Goal: Information Seeking & Learning: Learn about a topic

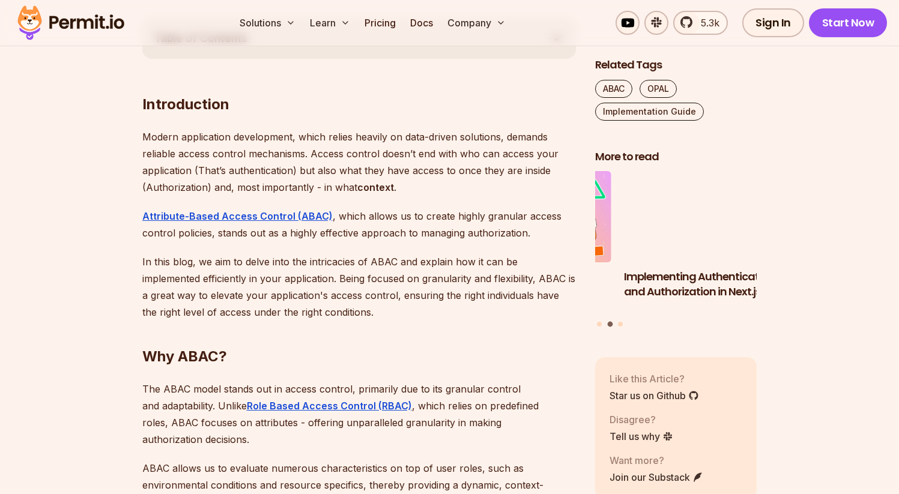
scroll to position [692, 0]
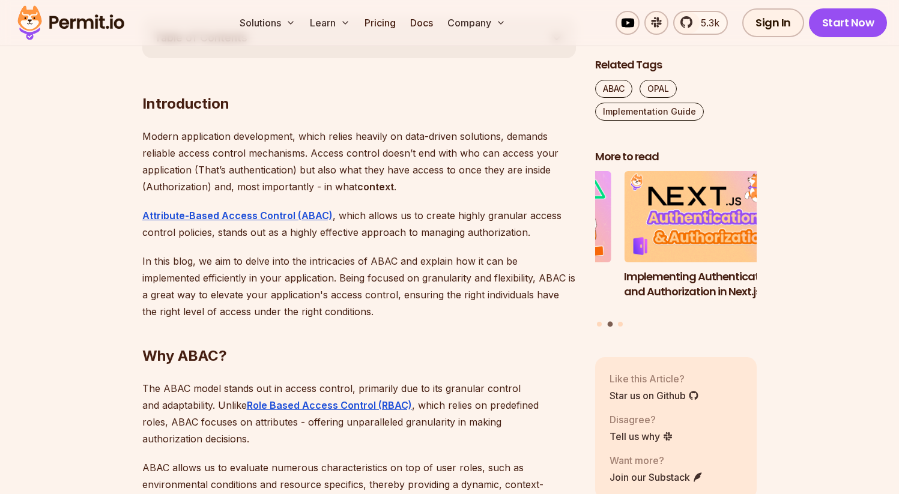
click at [384, 255] on p "In this blog, we aim to delve into the intricacies of ABAC and explain how it c…" at bounding box center [359, 286] width 434 height 67
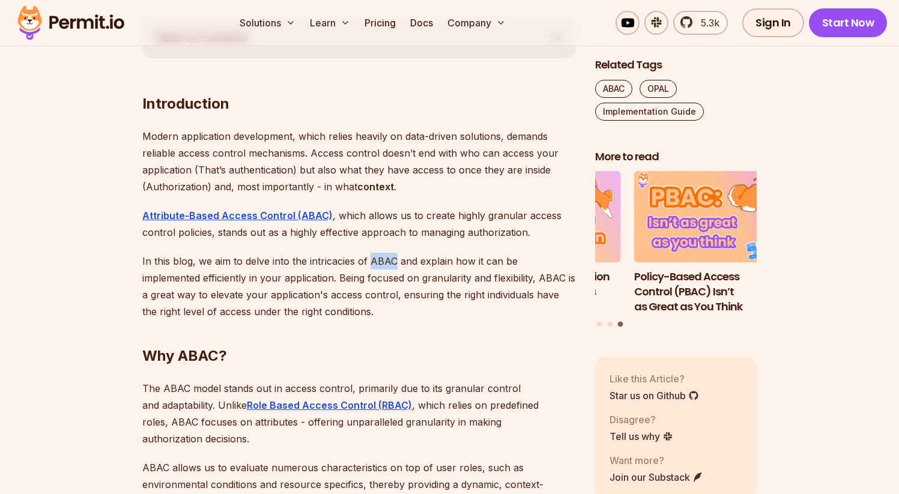
click at [384, 255] on p "In this blog, we aim to delve into the intricacies of ABAC and explain how it c…" at bounding box center [359, 286] width 434 height 67
click at [279, 280] on p "In this blog, we aim to delve into the intricacies of ABAC and explain how it c…" at bounding box center [359, 286] width 434 height 67
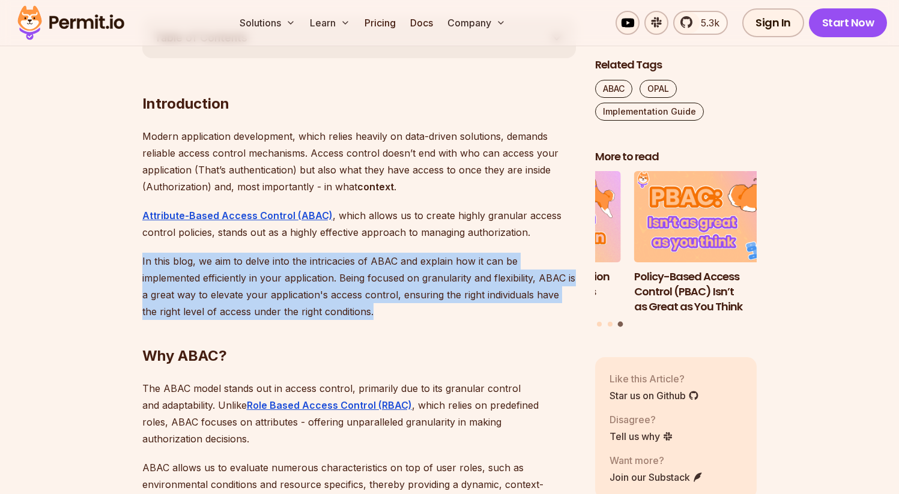
drag, startPoint x: 142, startPoint y: 260, endPoint x: 317, endPoint y: 311, distance: 181.9
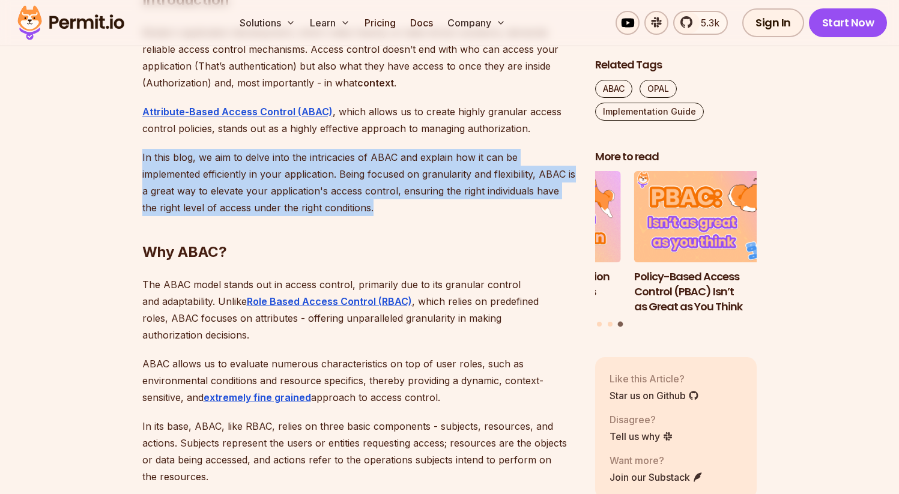
scroll to position [829, 0]
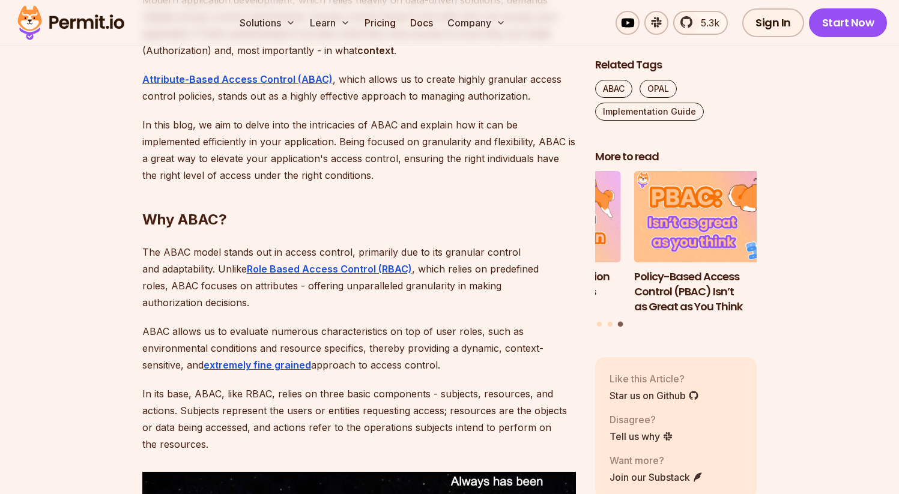
click at [232, 249] on p "The ABAC model stands out in access control, primarily due to its granular cont…" at bounding box center [359, 277] width 434 height 67
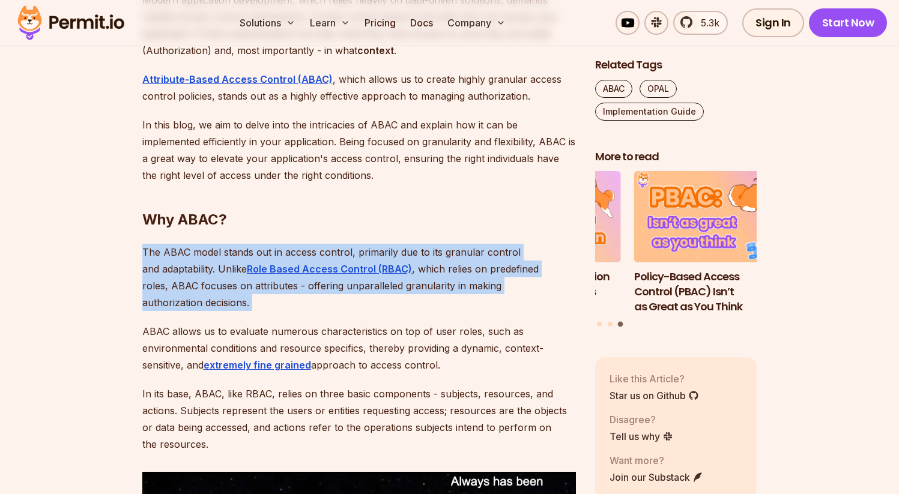
click at [232, 249] on p "The ABAC model stands out in access control, primarily due to its granular cont…" at bounding box center [359, 277] width 434 height 67
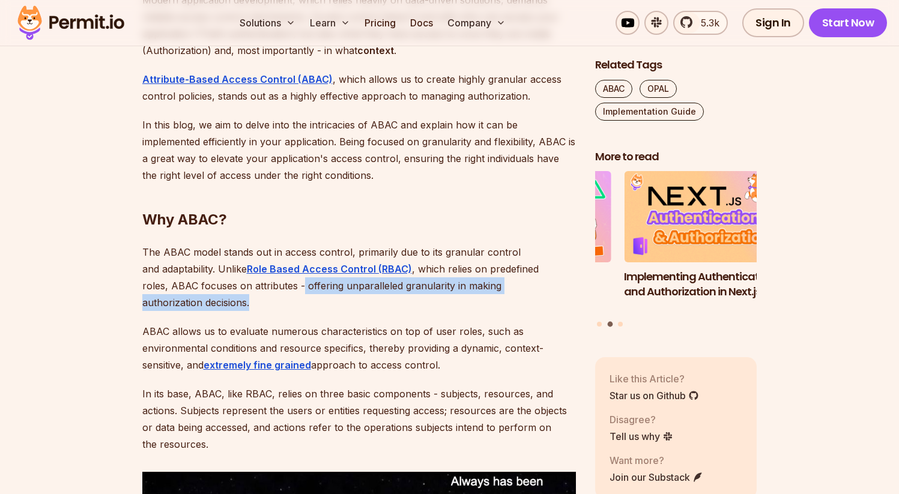
drag, startPoint x: 246, startPoint y: 286, endPoint x: 554, endPoint y: 286, distance: 308.7
click at [554, 286] on p "The ABAC model stands out in access control, primarily due to its granular cont…" at bounding box center [359, 277] width 434 height 67
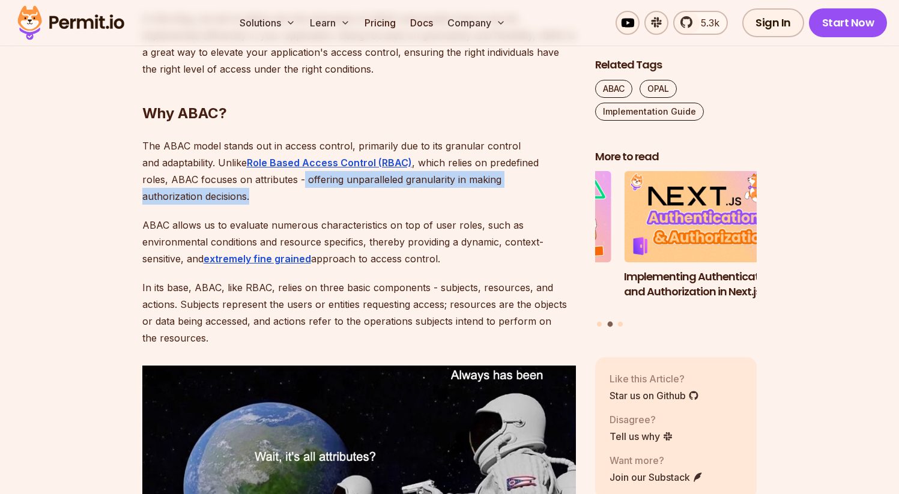
scroll to position [955, 0]
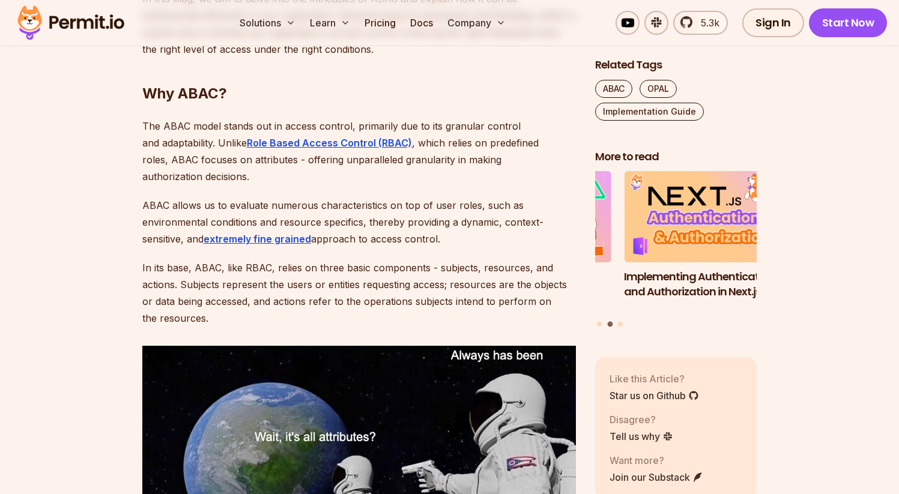
click at [341, 207] on p "ABAC allows us to evaluate numerous characteristics on top of user roles, such …" at bounding box center [359, 222] width 434 height 50
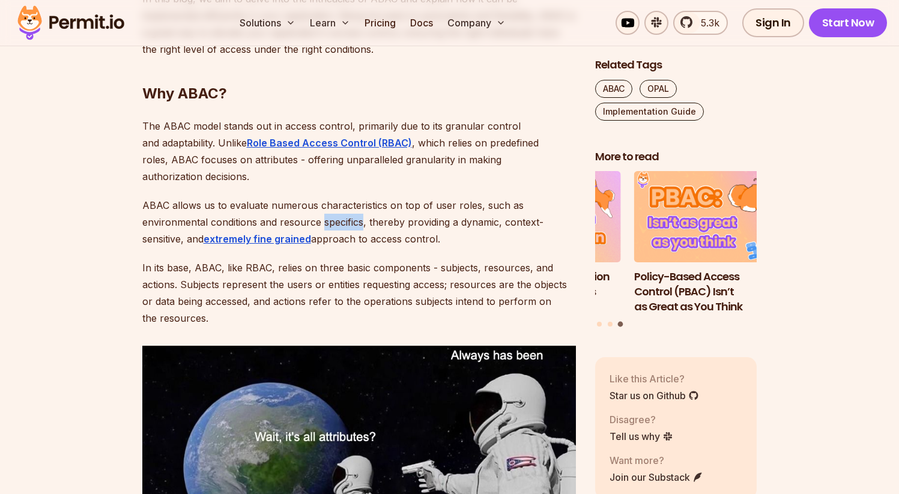
drag, startPoint x: 313, startPoint y: 223, endPoint x: 440, endPoint y: 225, distance: 127.3
click at [440, 224] on p "ABAC allows us to evaluate numerous characteristics on top of user roles, such …" at bounding box center [359, 222] width 434 height 50
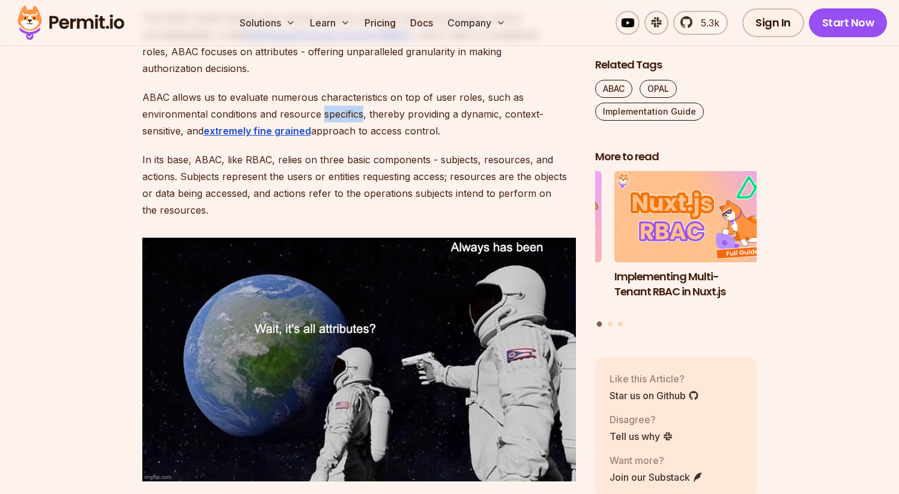
scroll to position [1020, 0]
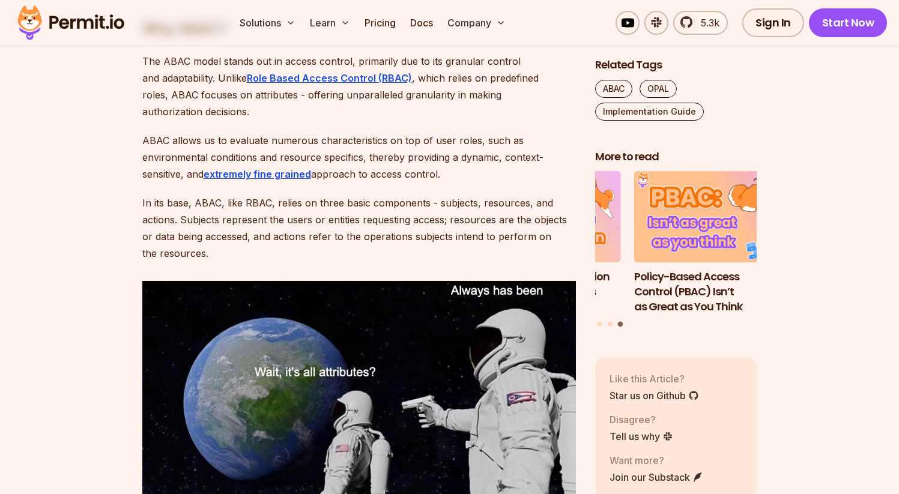
click at [205, 195] on p "In its base, ABAC, like RBAC, relies on three basic components - subjects, reso…" at bounding box center [359, 228] width 434 height 67
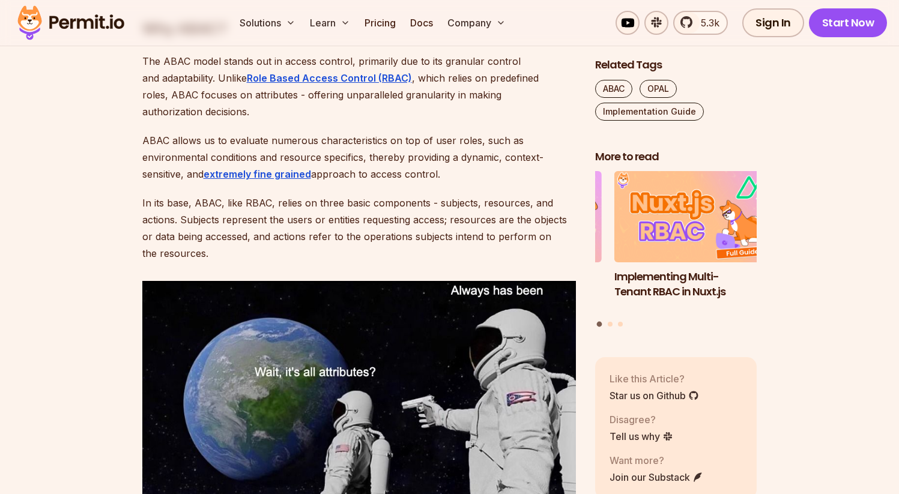
click at [256, 195] on p "In its base, ABAC, like RBAC, relies on three basic components - subjects, reso…" at bounding box center [359, 228] width 434 height 67
click at [326, 195] on p "In its base, ABAC, like RBAC, relies on three basic components - subjects, reso…" at bounding box center [359, 228] width 434 height 67
click at [438, 195] on p "In its base, ABAC, like RBAC, relies on three basic components - subjects, reso…" at bounding box center [359, 228] width 434 height 67
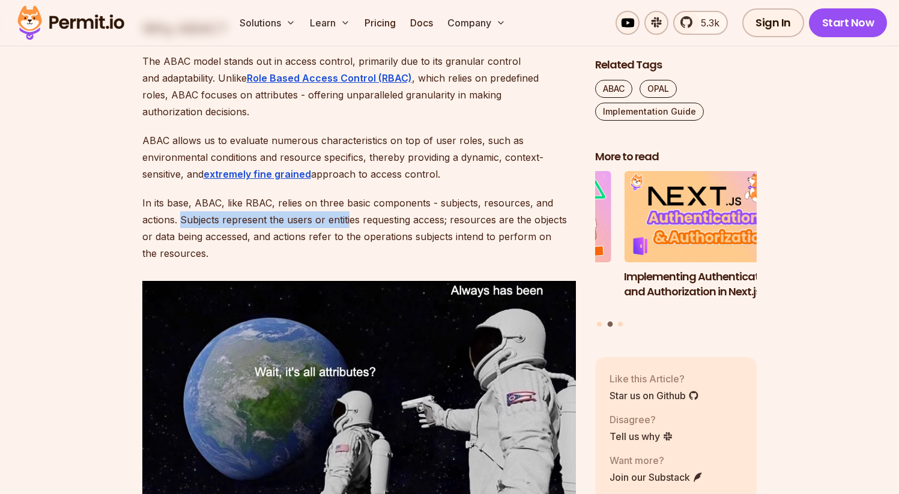
drag, startPoint x: 182, startPoint y: 203, endPoint x: 349, endPoint y: 210, distance: 167.1
click at [349, 210] on p "In its base, ABAC, like RBAC, relies on three basic components - subjects, reso…" at bounding box center [359, 228] width 434 height 67
click at [356, 205] on p "In its base, ABAC, like RBAC, relies on three basic components - subjects, reso…" at bounding box center [359, 228] width 434 height 67
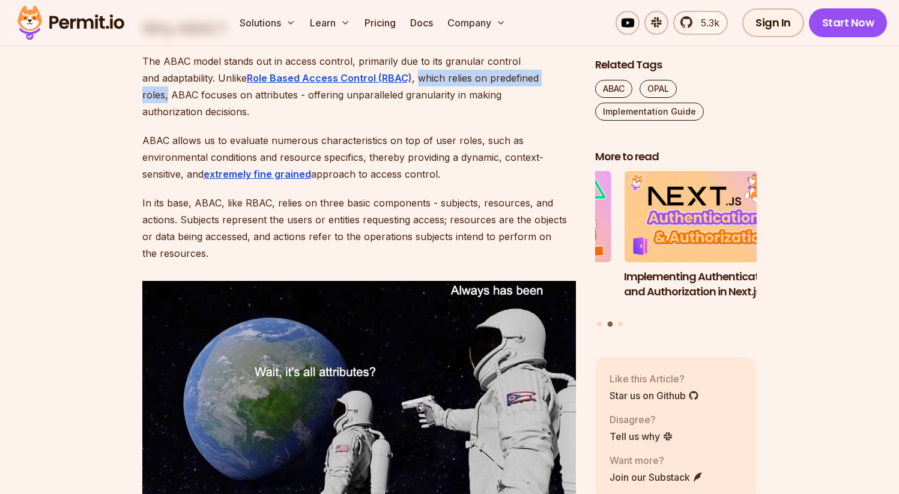
drag, startPoint x: 396, startPoint y: 79, endPoint x: 544, endPoint y: 83, distance: 147.2
click at [544, 83] on p "The ABAC model stands out in access control, primarily due to its granular cont…" at bounding box center [359, 86] width 434 height 67
click at [554, 77] on p "The ABAC model stands out in access control, primarily due to its granular cont…" at bounding box center [359, 86] width 434 height 67
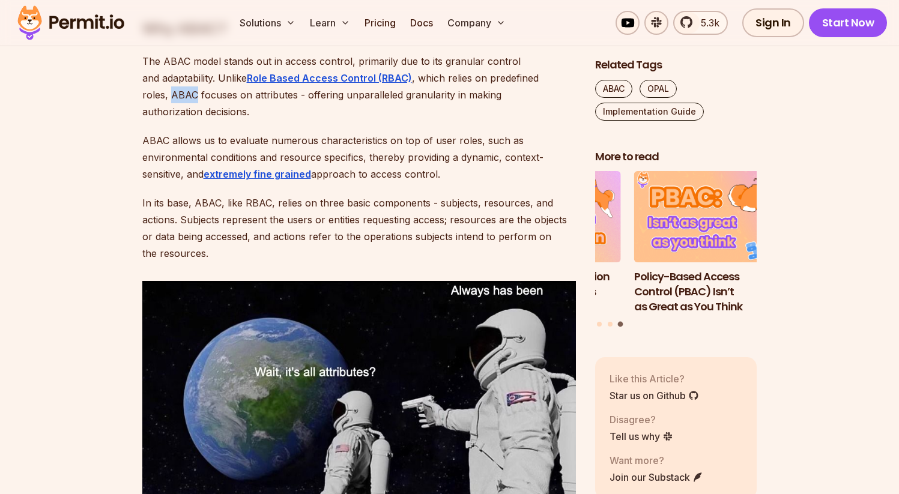
drag, startPoint x: 144, startPoint y: 124, endPoint x: 450, endPoint y: 154, distance: 307.8
click at [450, 154] on p "ABAC allows us to evaluate numerous characteristics on top of user roles, such …" at bounding box center [359, 157] width 434 height 50
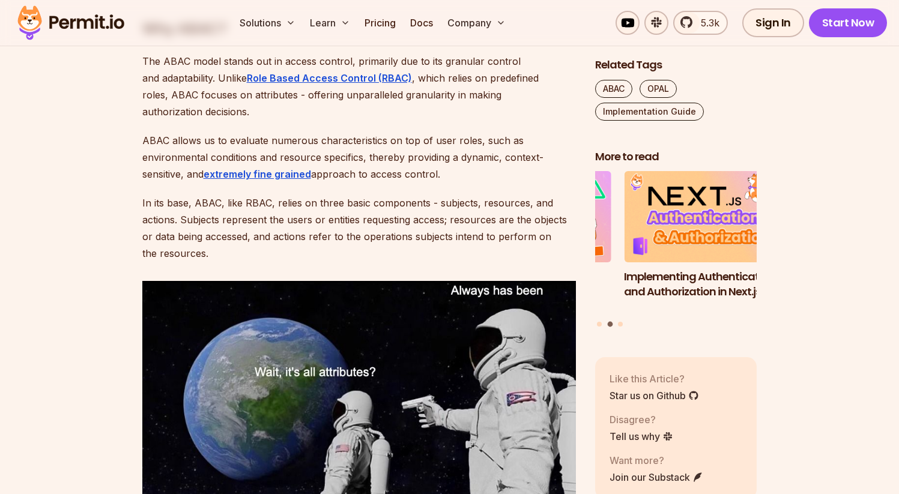
click at [446, 195] on p "In its base, ABAC, like RBAC, relies on three basic components - subjects, reso…" at bounding box center [359, 228] width 434 height 67
click at [259, 200] on p "In its base, ABAC, like RBAC, relies on three basic components - subjects, reso…" at bounding box center [359, 228] width 434 height 67
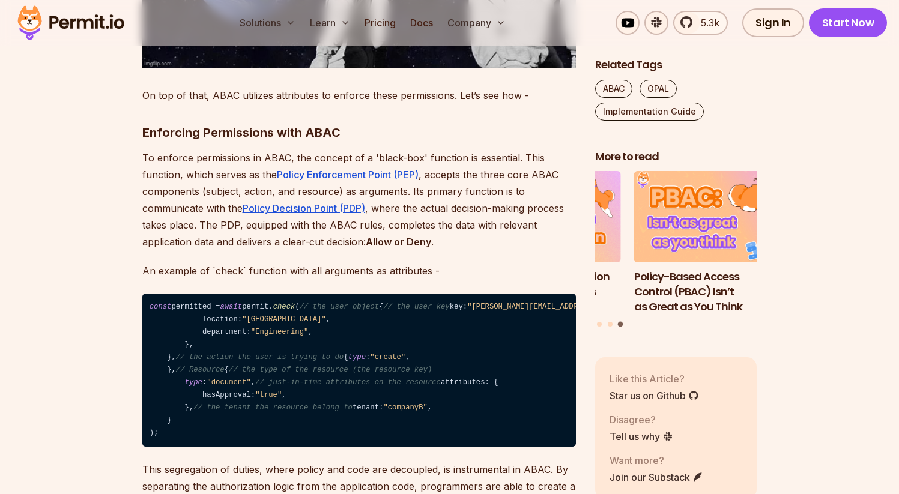
scroll to position [1462, 0]
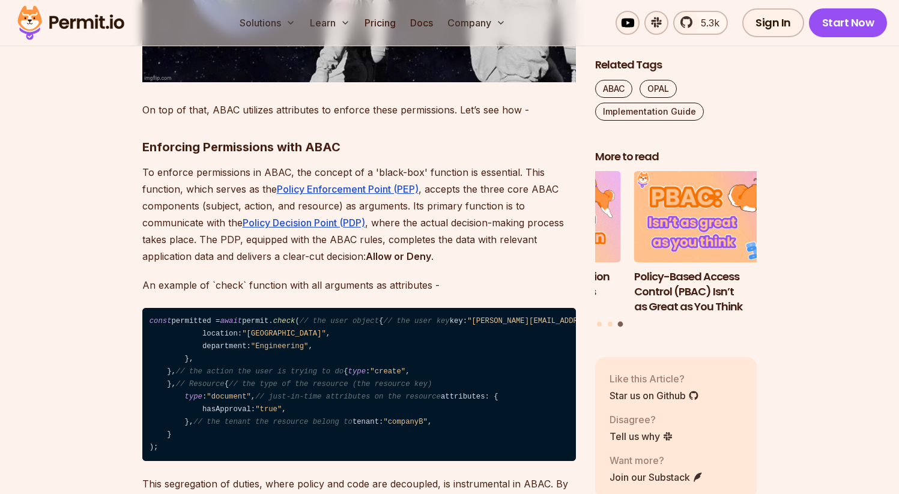
click at [267, 164] on p "To enforce permissions in ABAC, the concept of a 'black-box' function is essent…" at bounding box center [359, 214] width 434 height 101
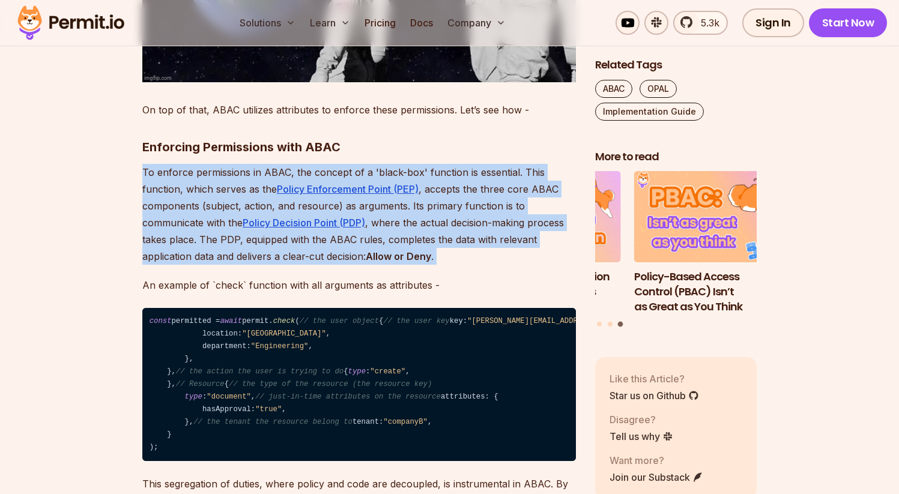
click at [267, 164] on p "To enforce permissions in ABAC, the concept of a 'black-box' function is essent…" at bounding box center [359, 214] width 434 height 101
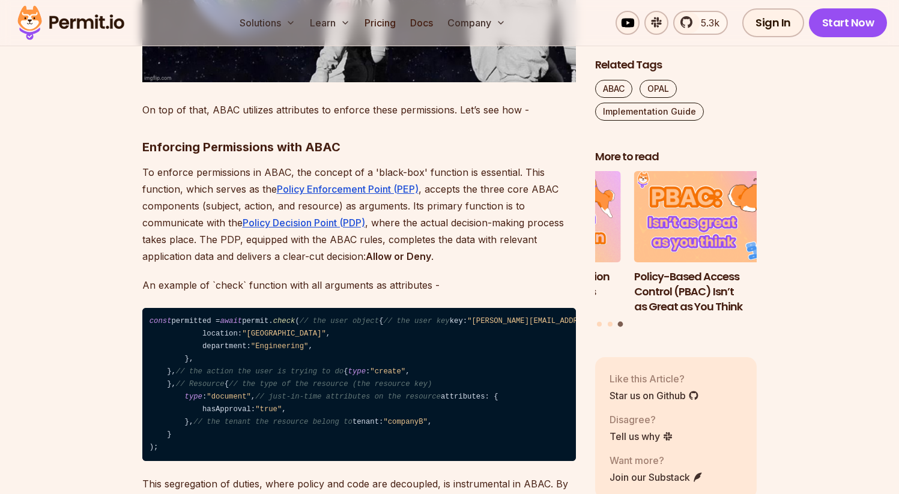
click at [267, 164] on p "To enforce permissions in ABAC, the concept of a 'black-box' function is essent…" at bounding box center [359, 214] width 434 height 101
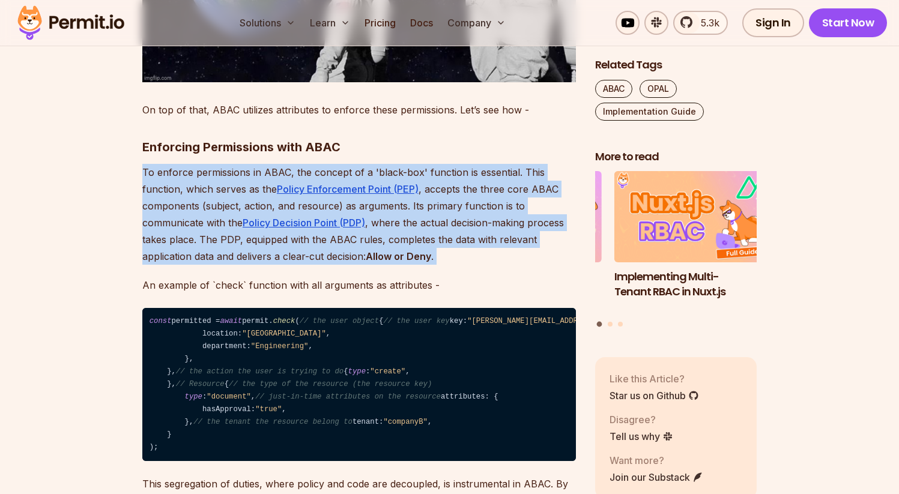
click at [267, 164] on p "To enforce permissions in ABAC, the concept of a 'black-box' function is essent…" at bounding box center [359, 214] width 434 height 101
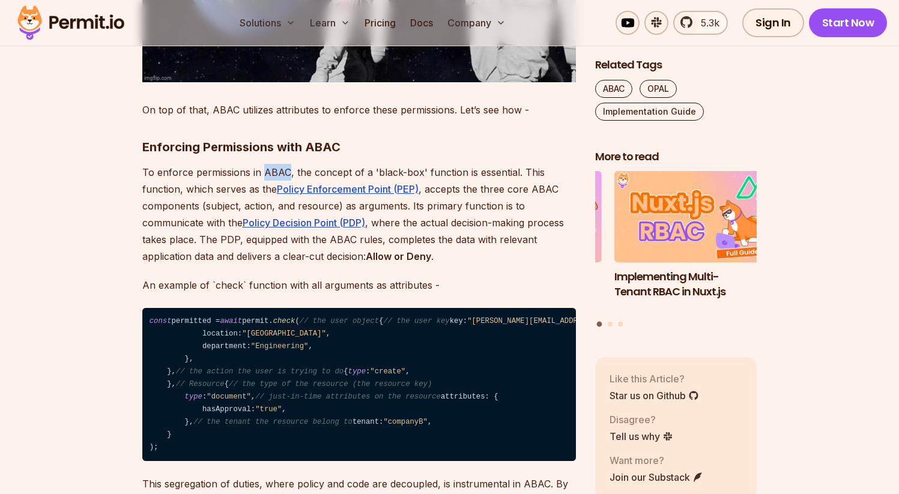
click at [267, 164] on p "To enforce permissions in ABAC, the concept of a 'black-box' function is essent…" at bounding box center [359, 214] width 434 height 101
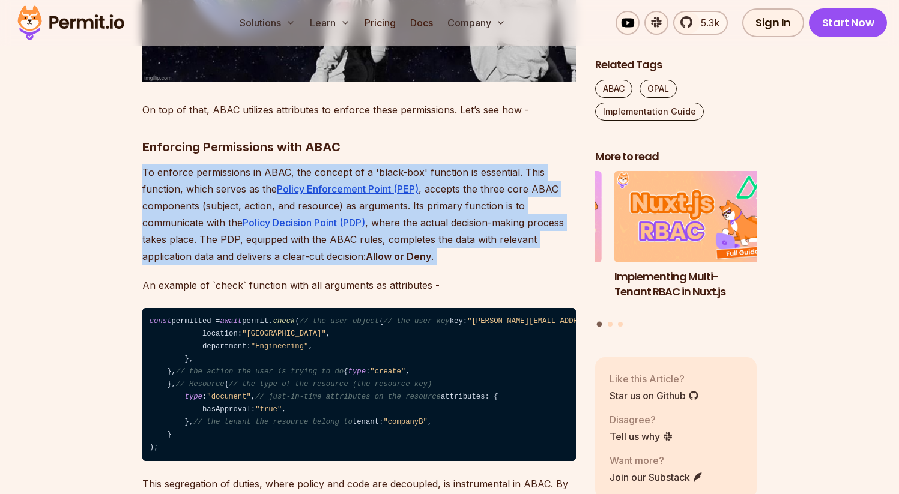
click at [267, 164] on p "To enforce permissions in ABAC, the concept of a 'black-box' function is essent…" at bounding box center [359, 214] width 434 height 101
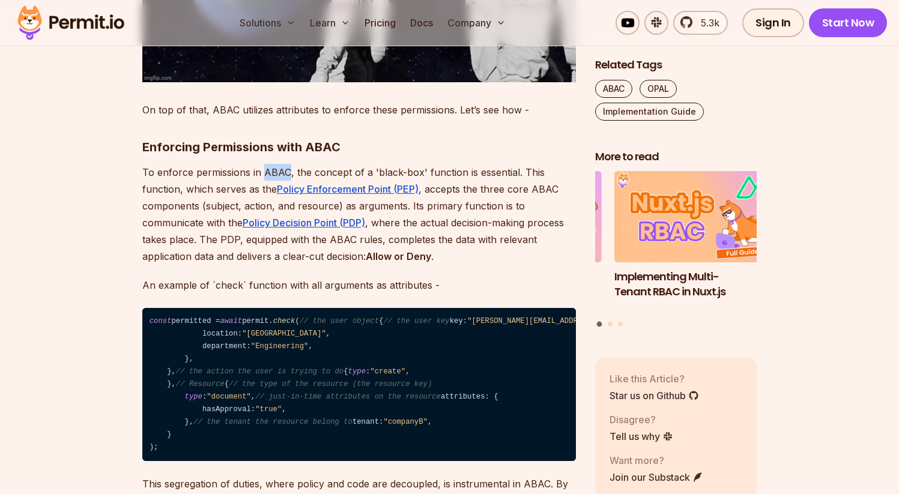
click at [267, 164] on p "To enforce permissions in ABAC, the concept of a 'black-box' function is essent…" at bounding box center [359, 214] width 434 height 101
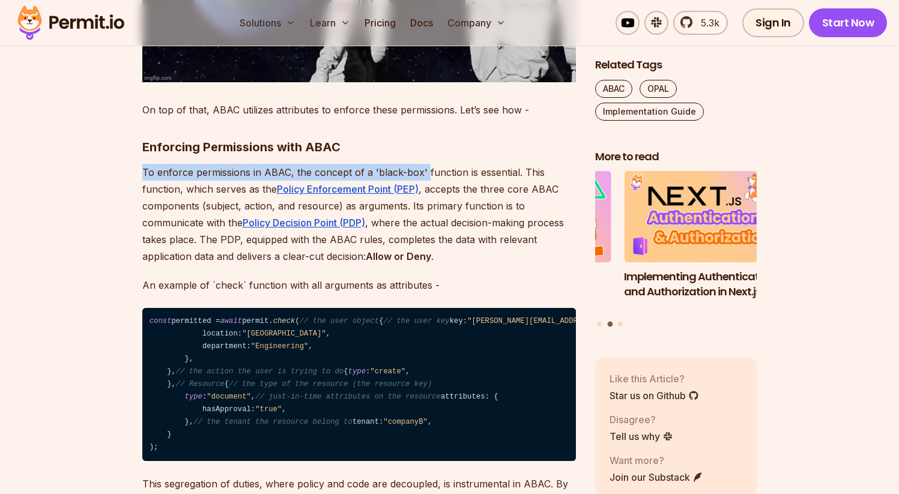
drag, startPoint x: 144, startPoint y: 157, endPoint x: 423, endPoint y: 158, distance: 278.7
click at [423, 164] on p "To enforce permissions in ABAC, the concept of a 'black-box' function is essent…" at bounding box center [359, 214] width 434 height 101
click at [330, 164] on p "To enforce permissions in ABAC, the concept of a 'black-box' function is essent…" at bounding box center [359, 214] width 434 height 101
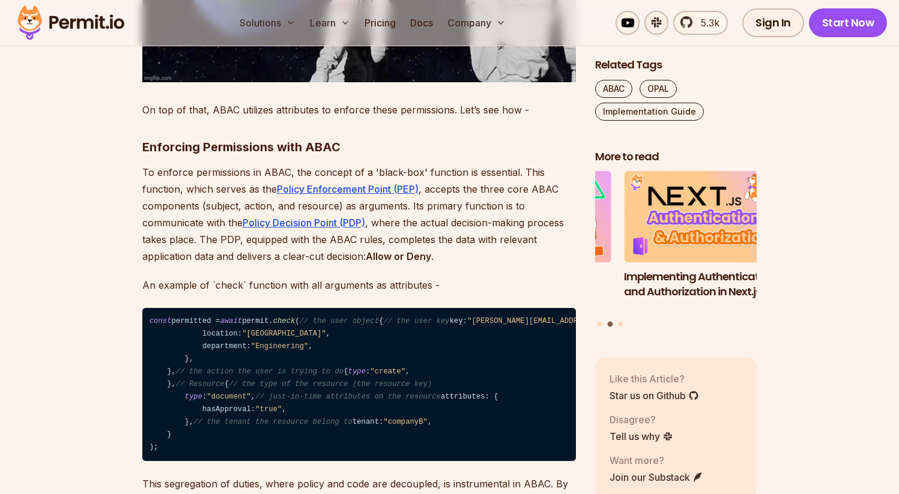
click at [278, 164] on p "To enforce permissions in ABAC, the concept of a 'black-box' function is essent…" at bounding box center [359, 214] width 434 height 101
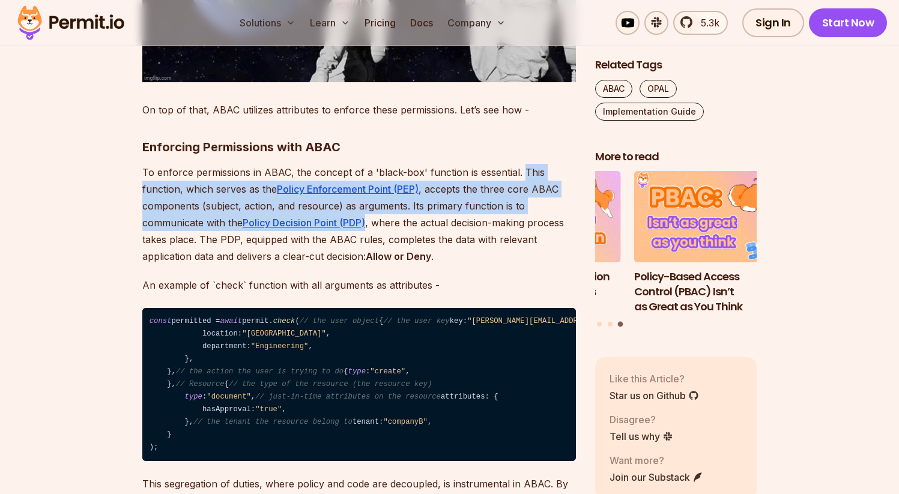
drag, startPoint x: 521, startPoint y: 156, endPoint x: 371, endPoint y: 208, distance: 159.5
click at [371, 208] on p "To enforce permissions in ABAC, the concept of a 'black-box' function is essent…" at bounding box center [359, 214] width 434 height 101
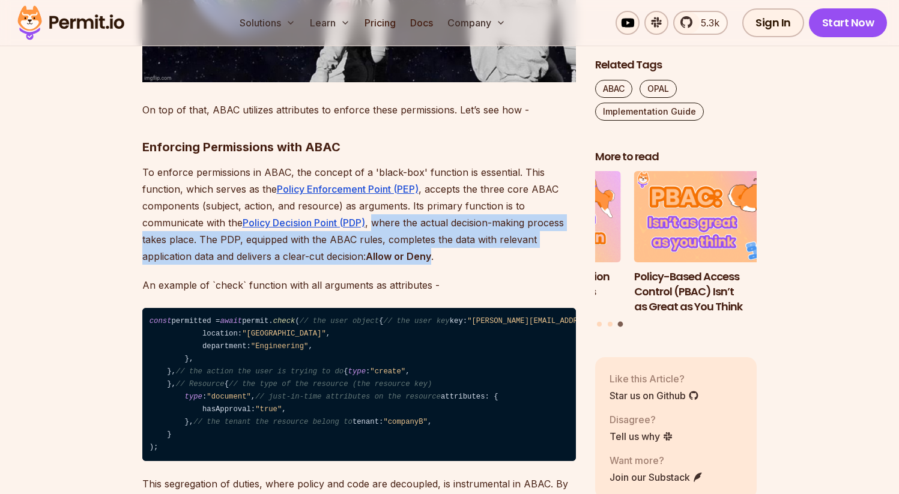
drag, startPoint x: 377, startPoint y: 208, endPoint x: 434, endPoint y: 238, distance: 64.2
click at [434, 238] on p "To enforce permissions in ABAC, the concept of a 'black-box' function is essent…" at bounding box center [359, 214] width 434 height 101
click at [431, 250] on strong "Allow or Deny" at bounding box center [398, 256] width 65 height 12
drag, startPoint x: 437, startPoint y: 241, endPoint x: 376, endPoint y: 210, distance: 68.0
click at [376, 210] on p "To enforce permissions in ABAC, the concept of a 'black-box' function is essent…" at bounding box center [359, 214] width 434 height 101
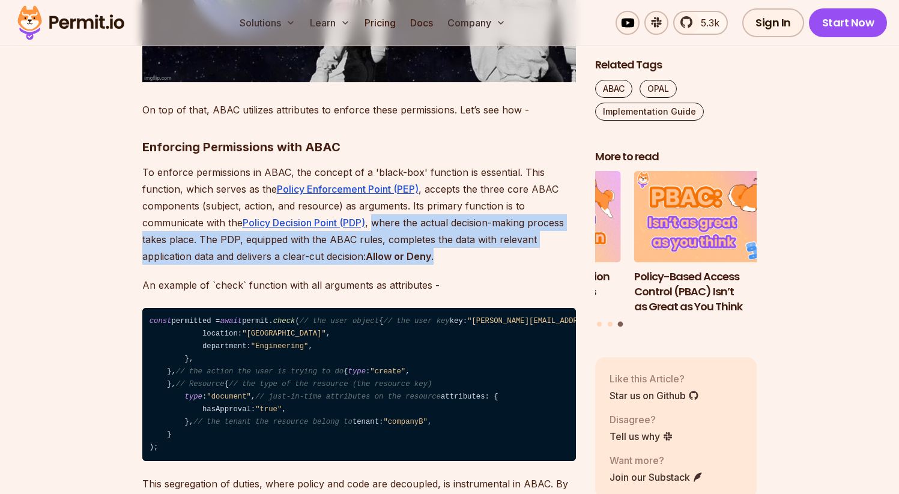
click at [380, 210] on p "To enforce permissions in ABAC, the concept of a 'black-box' function is essent…" at bounding box center [359, 214] width 434 height 101
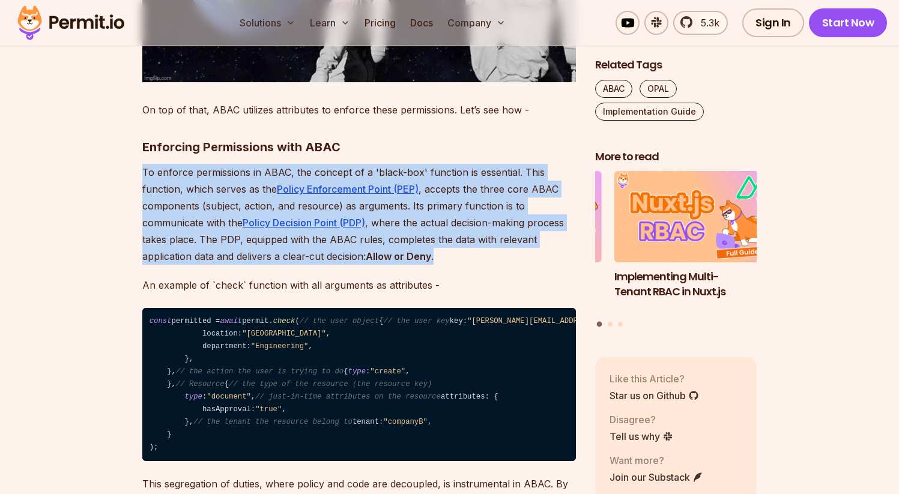
drag, startPoint x: 144, startPoint y: 156, endPoint x: 446, endPoint y: 244, distance: 314.9
click at [446, 244] on p "To enforce permissions in ABAC, the concept of a 'black-box' function is essent…" at bounding box center [359, 214] width 434 height 101
drag, startPoint x: 446, startPoint y: 244, endPoint x: 142, endPoint y: 155, distance: 316.8
click at [142, 164] on p "To enforce permissions in ABAC, the concept of a 'black-box' function is essent…" at bounding box center [359, 214] width 434 height 101
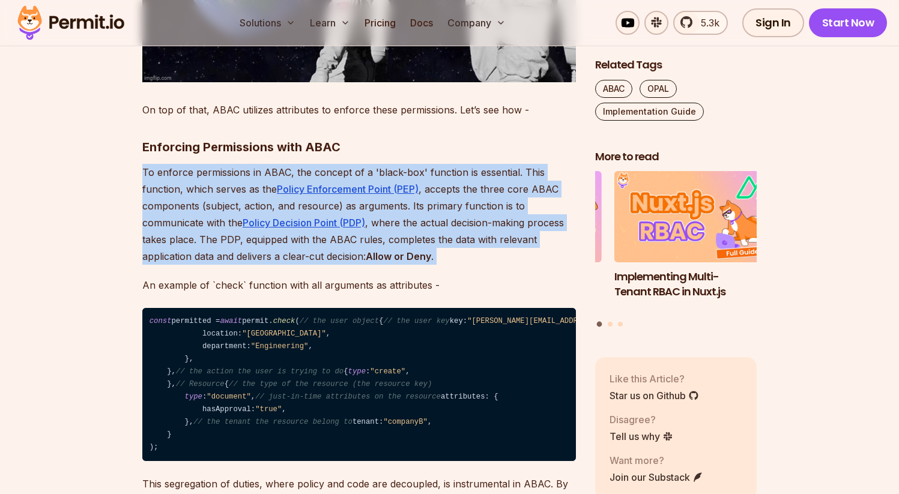
click at [142, 164] on p "To enforce permissions in ABAC, the concept of a 'black-box' function is essent…" at bounding box center [359, 214] width 434 height 101
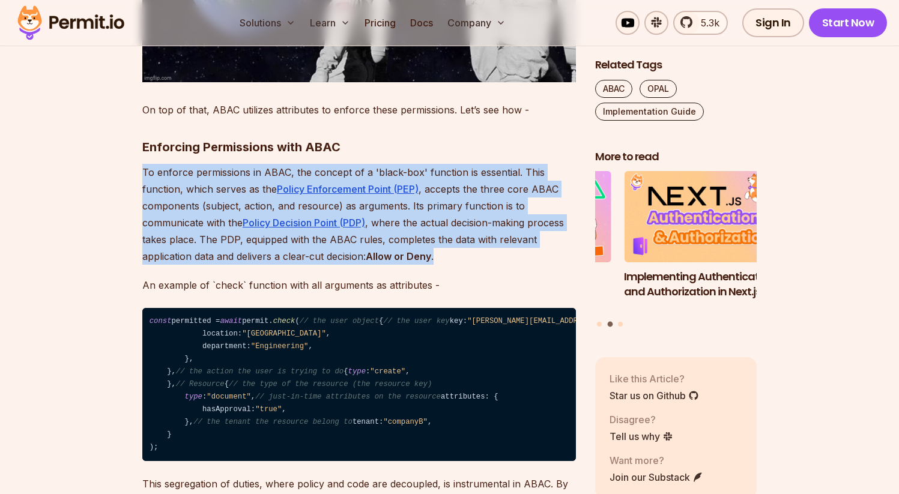
drag, startPoint x: 142, startPoint y: 155, endPoint x: 449, endPoint y: 237, distance: 317.7
click at [449, 237] on p "To enforce permissions in ABAC, the concept of a 'black-box' function is essent…" at bounding box center [359, 214] width 434 height 101
click at [439, 243] on p "To enforce permissions in ABAC, the concept of a 'black-box' function is essent…" at bounding box center [359, 214] width 434 height 101
drag, startPoint x: 442, startPoint y: 241, endPoint x: 136, endPoint y: 123, distance: 327.8
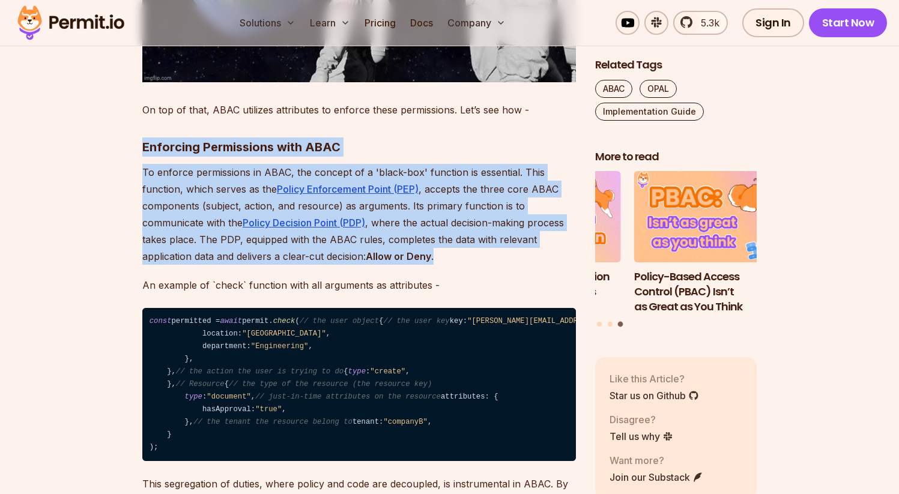
drag, startPoint x: 141, startPoint y: 126, endPoint x: 454, endPoint y: 239, distance: 332.7
click at [454, 239] on p "To enforce permissions in ABAC, the concept of a 'black-box' function is essent…" at bounding box center [359, 214] width 434 height 101
drag, startPoint x: 454, startPoint y: 239, endPoint x: 140, endPoint y: 127, distance: 333.4
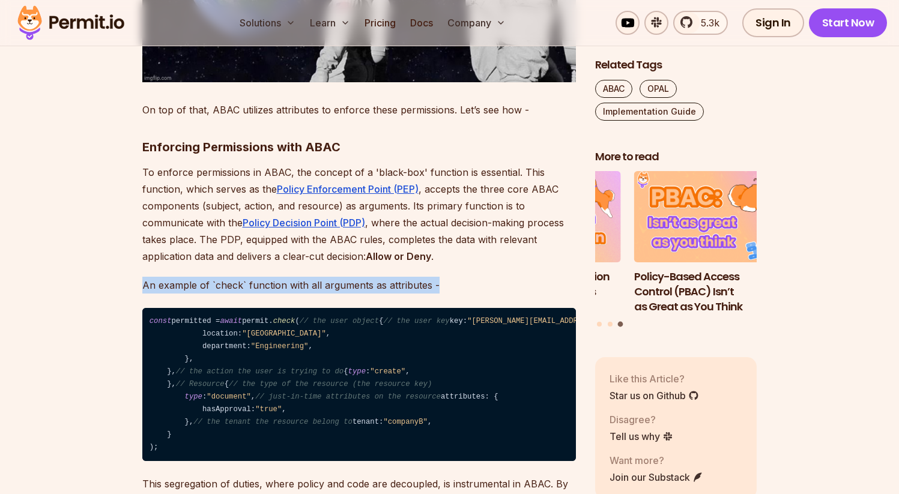
drag, startPoint x: 141, startPoint y: 267, endPoint x: 443, endPoint y: 268, distance: 302.1
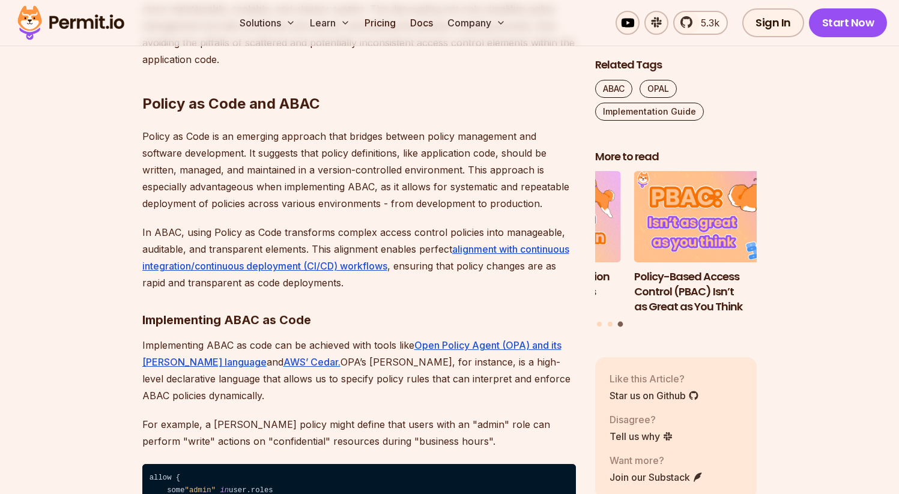
scroll to position [2079, 0]
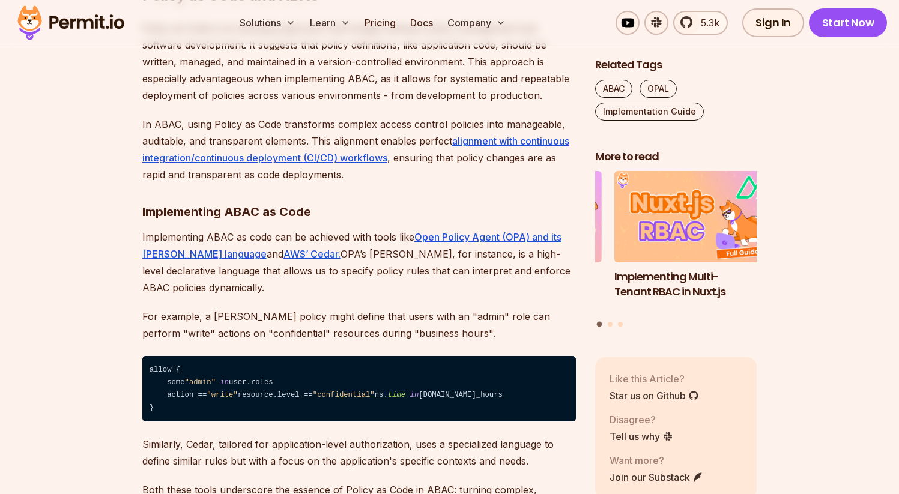
click at [316, 104] on p "Policy as Code is an emerging approach that bridges between policy management a…" at bounding box center [359, 62] width 434 height 84
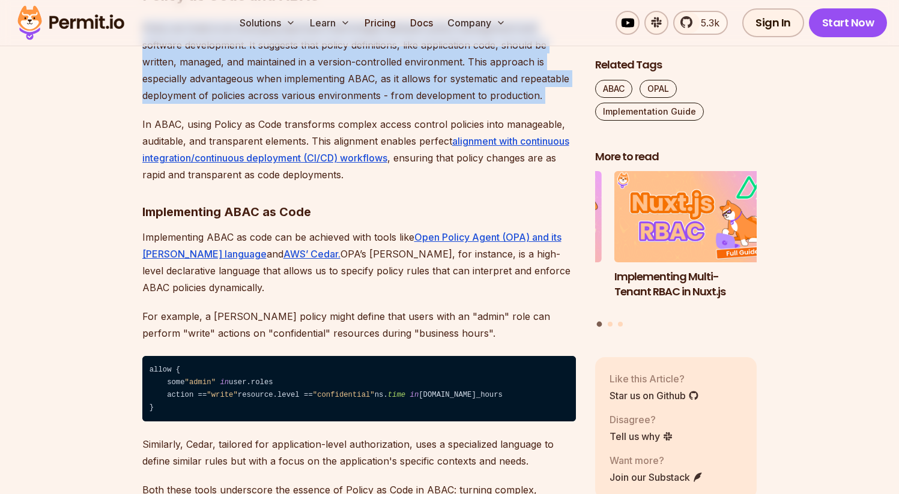
click at [316, 104] on p "Policy as Code is an emerging approach that bridges between policy management a…" at bounding box center [359, 62] width 434 height 84
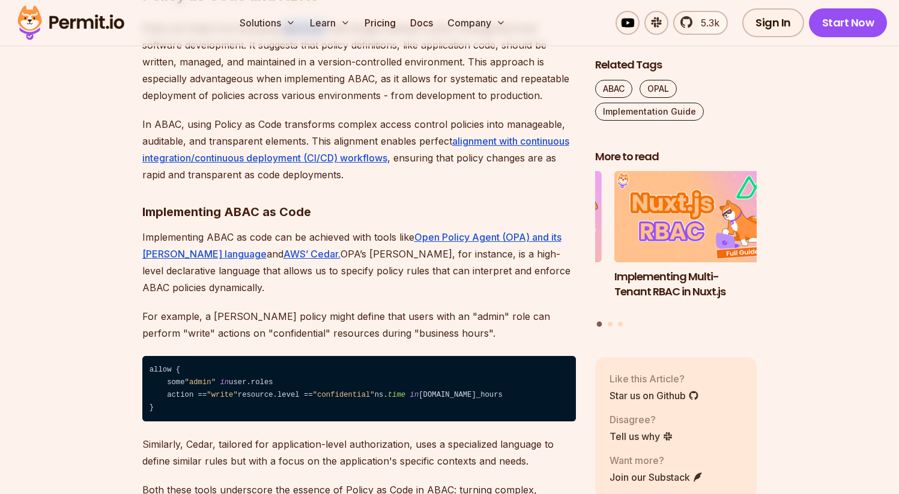
click at [316, 104] on p "Policy as Code is an emerging approach that bridges between policy management a…" at bounding box center [359, 62] width 434 height 84
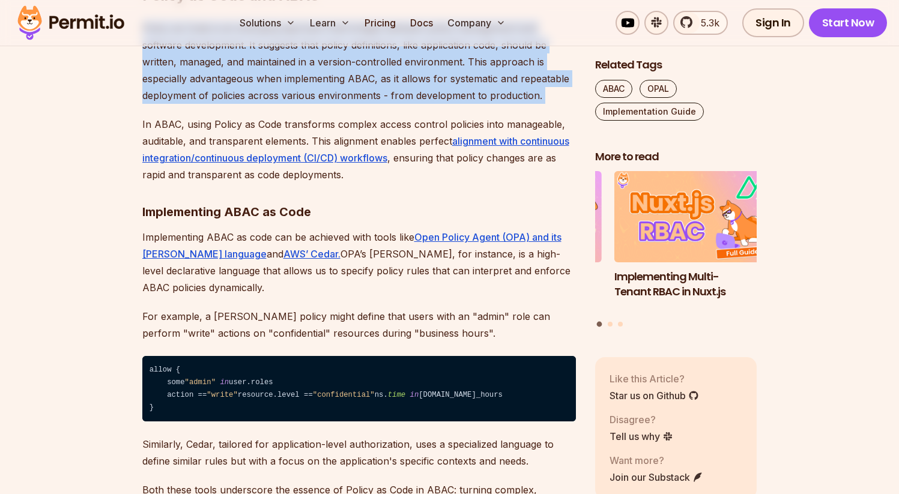
click at [316, 104] on p "Policy as Code is an emerging approach that bridges between policy management a…" at bounding box center [359, 62] width 434 height 84
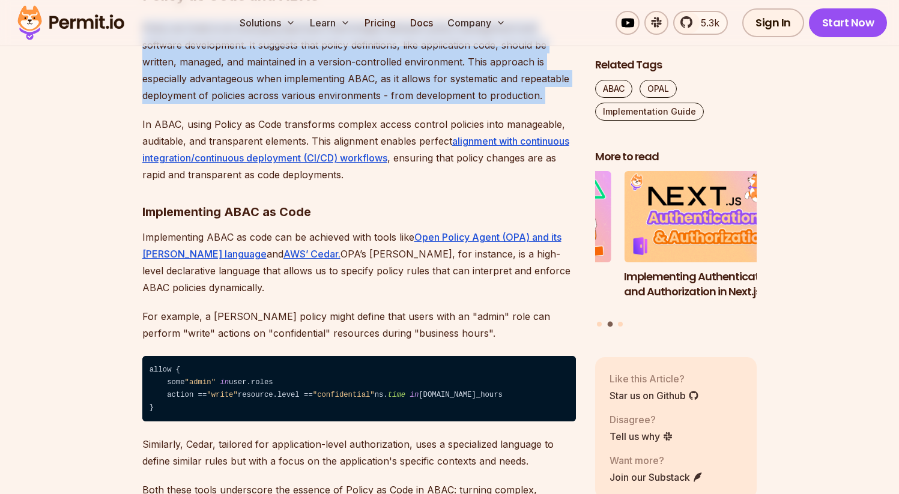
click at [333, 104] on p "Policy as Code is an emerging approach that bridges between policy management a…" at bounding box center [359, 62] width 434 height 84
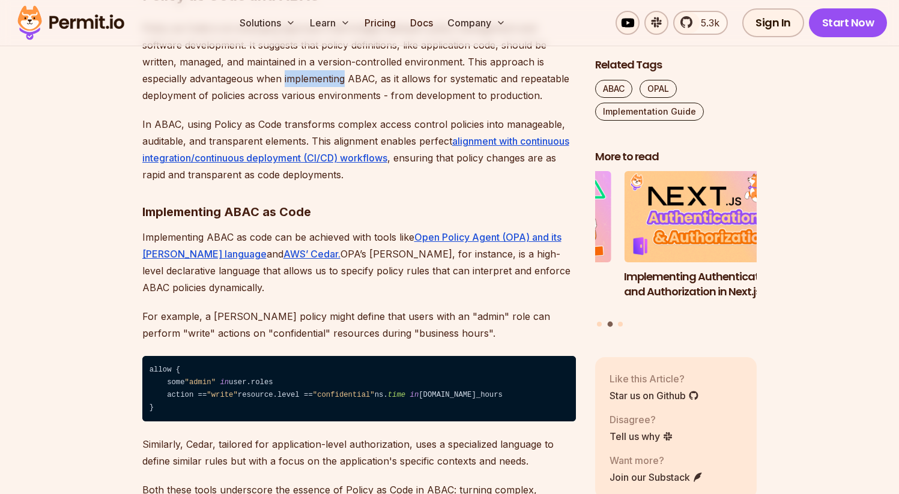
click at [333, 104] on p "Policy as Code is an emerging approach that bridges between policy management a…" at bounding box center [359, 62] width 434 height 84
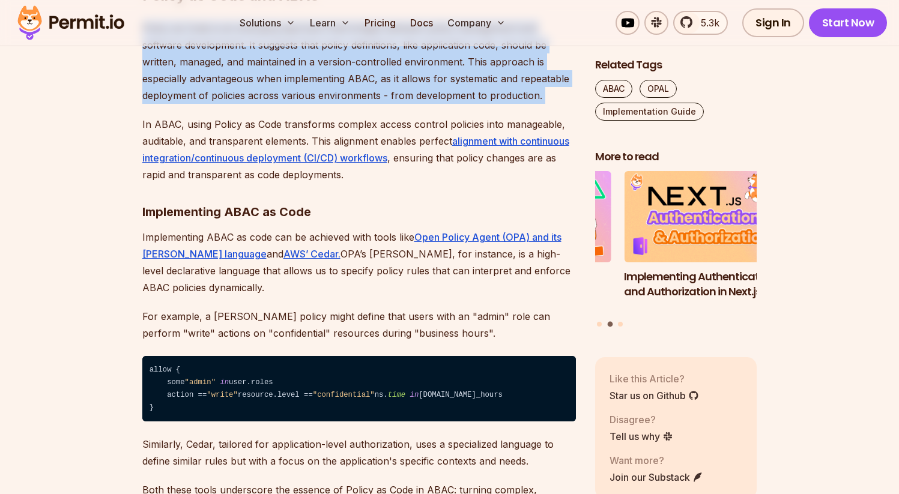
click at [333, 104] on p "Policy as Code is an emerging approach that bridges between policy management a…" at bounding box center [359, 62] width 434 height 84
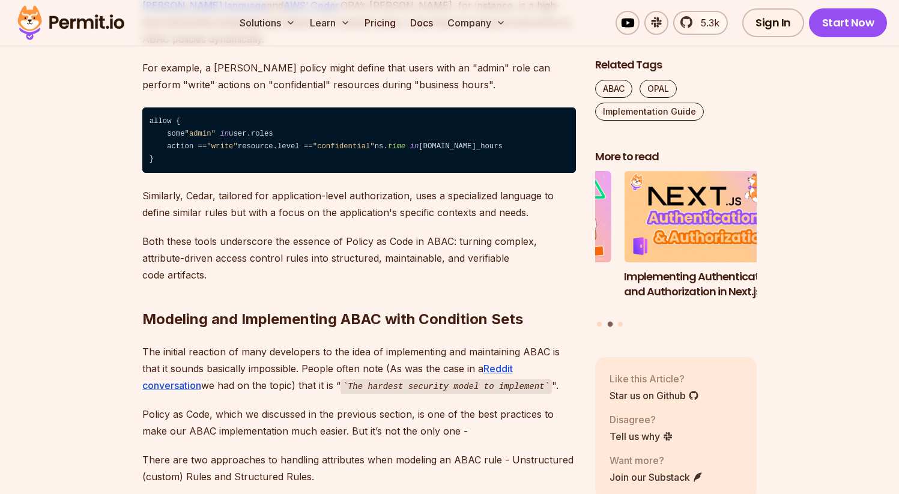
scroll to position [2373, 0]
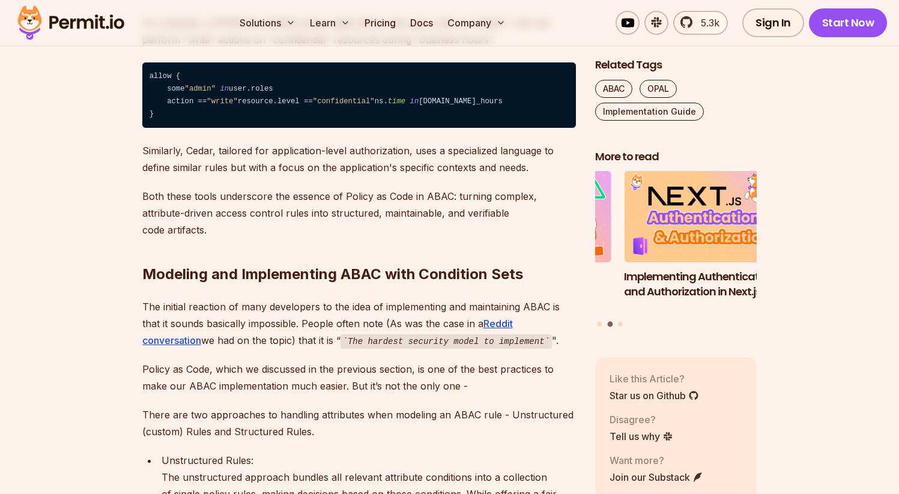
click at [342, 48] on p "For example, a [PERSON_NAME] policy might define that users with an "admin" rol…" at bounding box center [359, 31] width 434 height 34
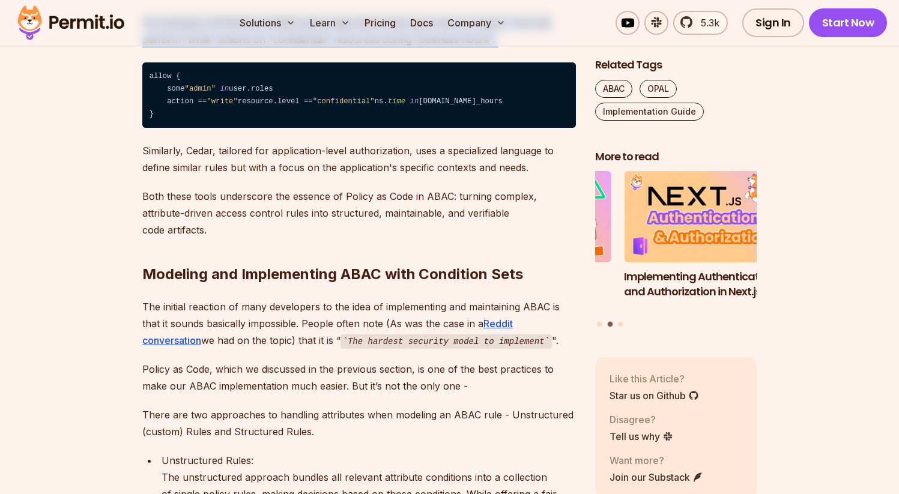
click at [342, 48] on p "For example, a [PERSON_NAME] policy might define that users with an "admin" rol…" at bounding box center [359, 31] width 434 height 34
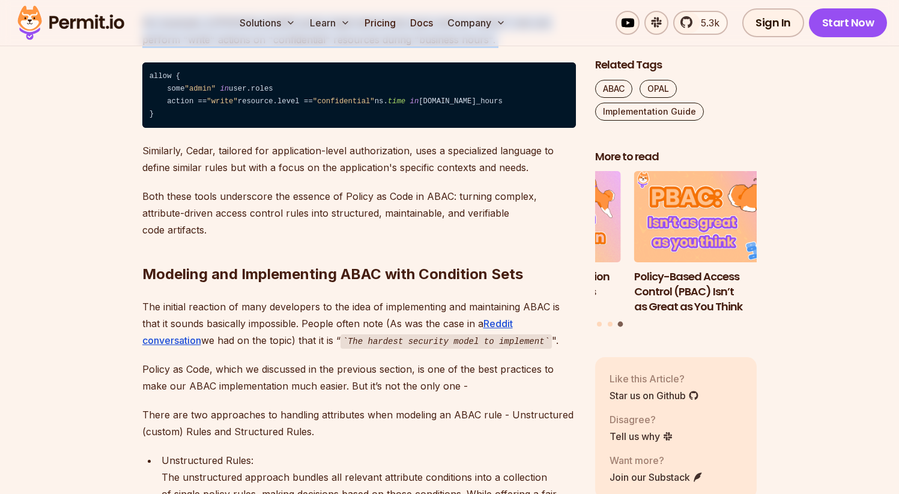
click at [320, 48] on p "For example, a [PERSON_NAME] policy might define that users with an "admin" rol…" at bounding box center [359, 31] width 434 height 34
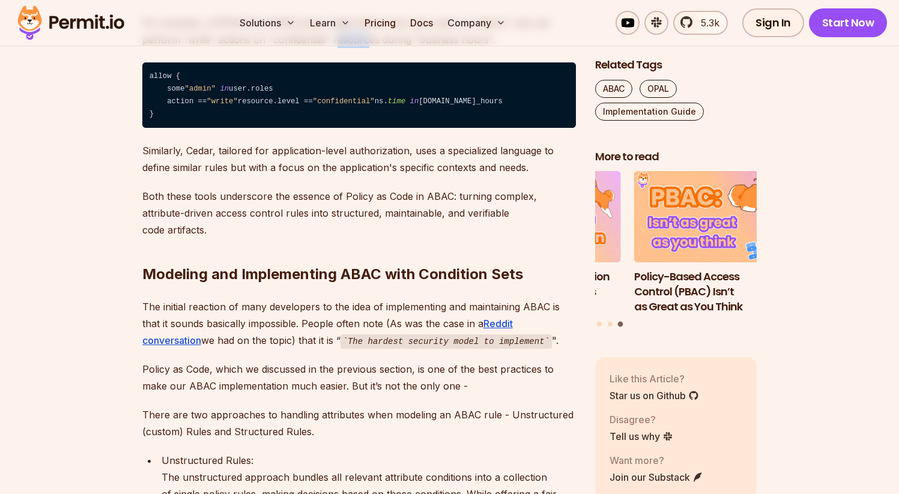
click at [320, 48] on p "For example, a [PERSON_NAME] policy might define that users with an "admin" rol…" at bounding box center [359, 31] width 434 height 34
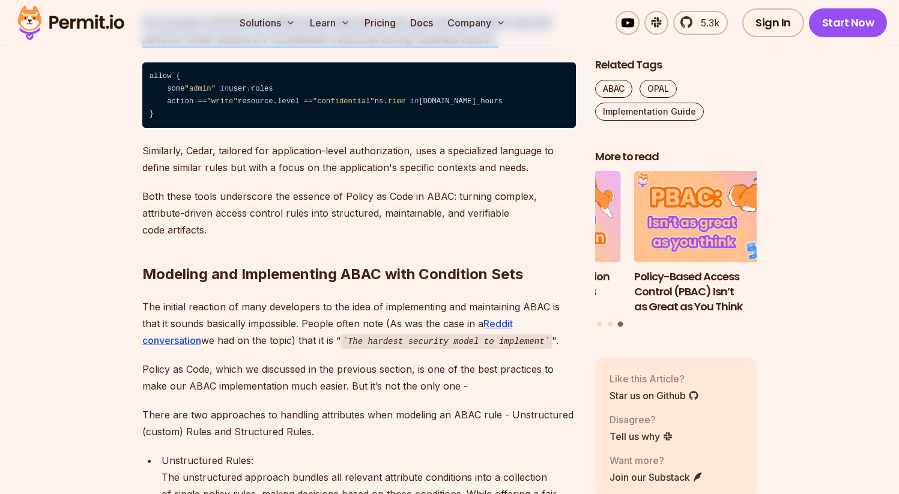
click at [320, 48] on p "For example, a [PERSON_NAME] policy might define that users with an "admin" rol…" at bounding box center [359, 31] width 434 height 34
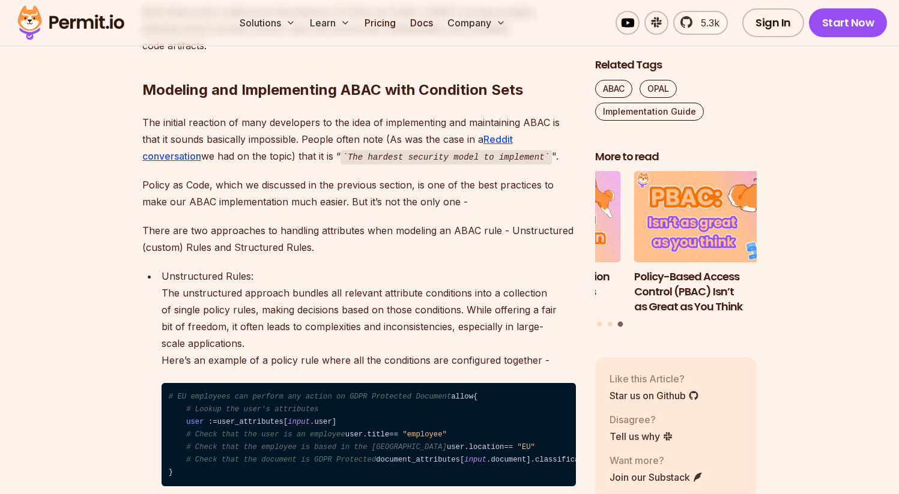
scroll to position [2592, 0]
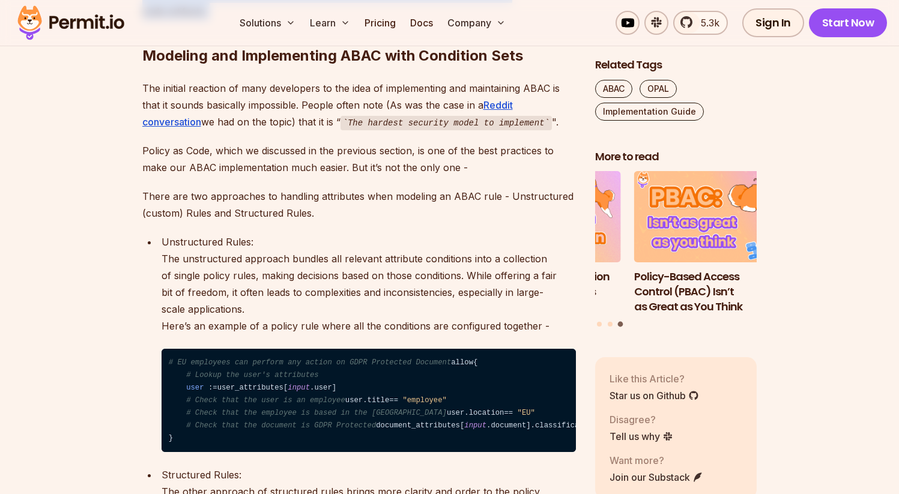
click at [264, 131] on p "The initial reaction of many developers to the idea of implementing and maintai…" at bounding box center [359, 105] width 434 height 51
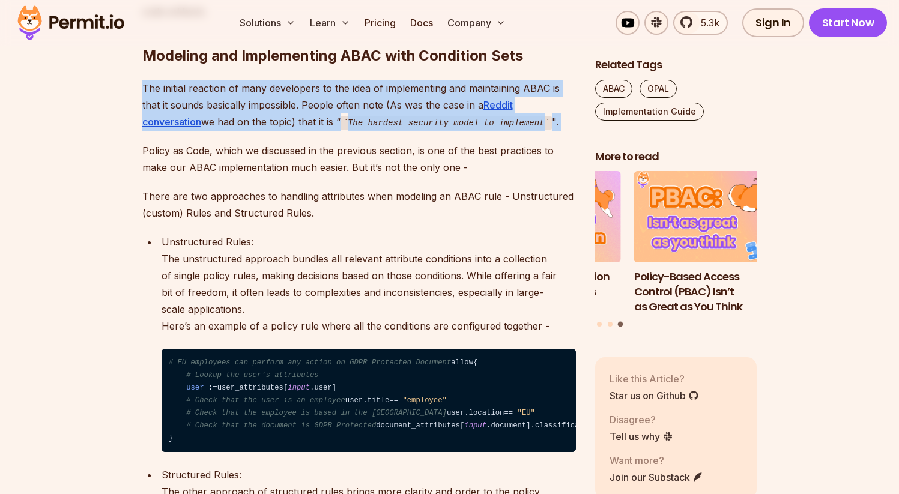
click at [264, 131] on p "The initial reaction of many developers to the idea of implementing and maintai…" at bounding box center [359, 105] width 434 height 51
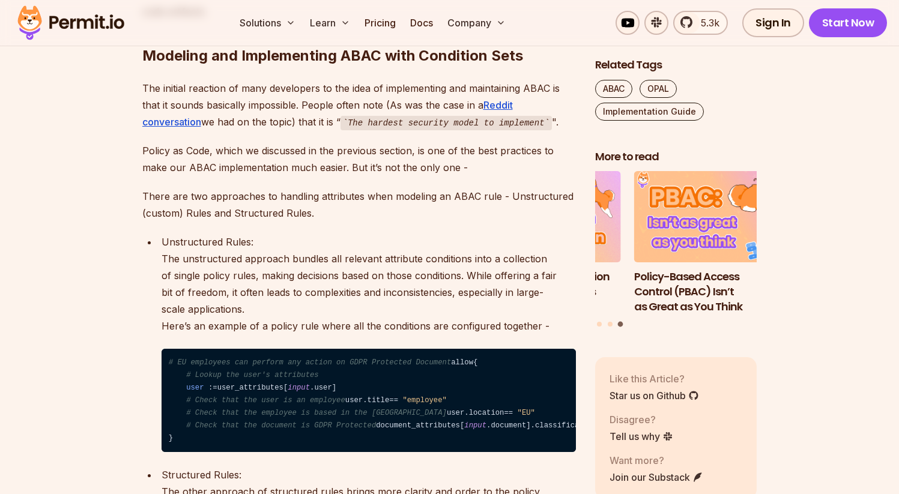
click at [253, 176] on p "Policy as Code, which we discussed in the previous section, is one of the best …" at bounding box center [359, 159] width 434 height 34
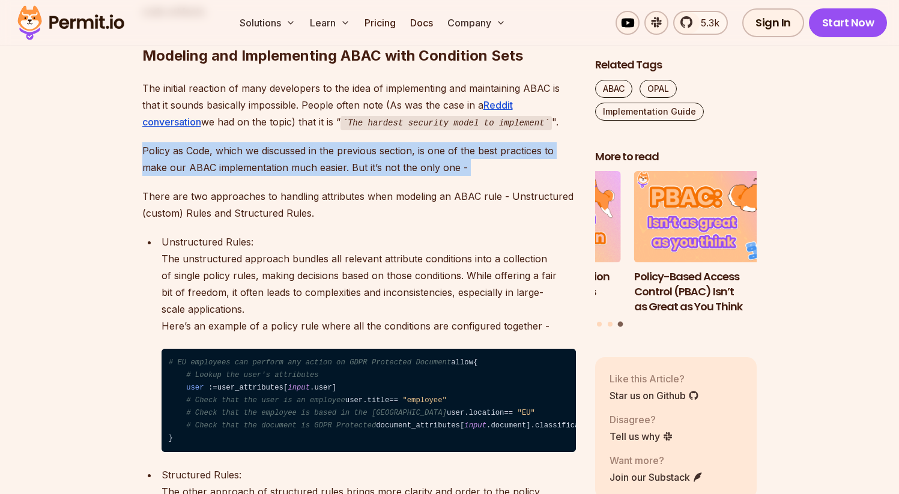
click at [253, 176] on p "Policy as Code, which we discussed in the previous section, is one of the best …" at bounding box center [359, 159] width 434 height 34
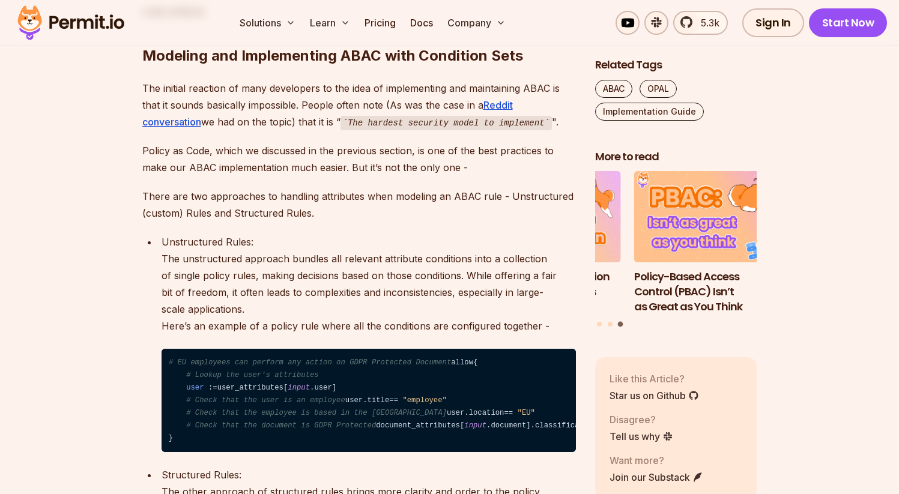
click at [247, 222] on p "There are two approaches to handling attributes when modeling an ABAC rule - Un…" at bounding box center [359, 205] width 434 height 34
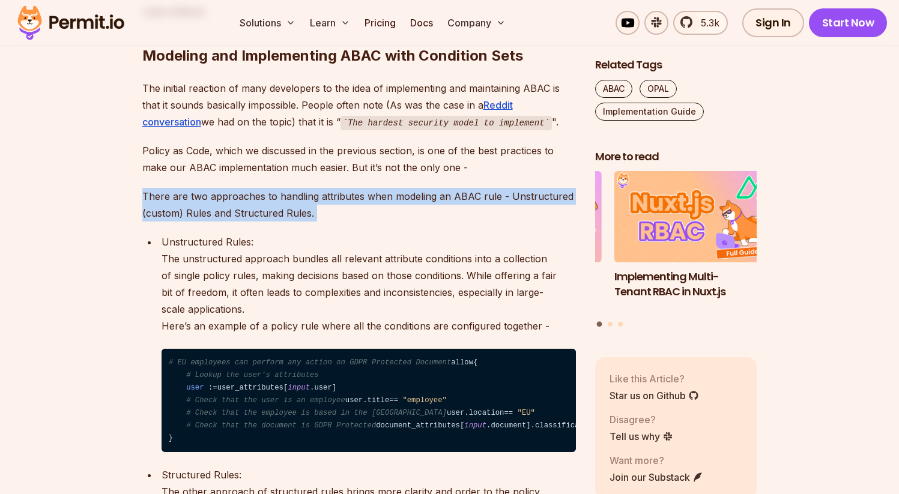
click at [247, 222] on p "There are two approaches to handling attributes when modeling an ABAC rule - Un…" at bounding box center [359, 205] width 434 height 34
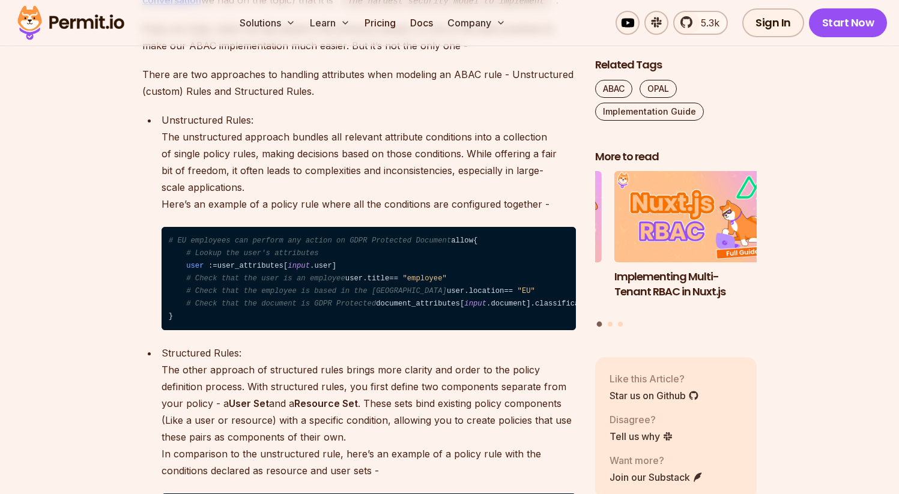
click at [247, 213] on p "Unstructured Rules: The unstructured approach bundles all relevant attribute co…" at bounding box center [369, 162] width 414 height 101
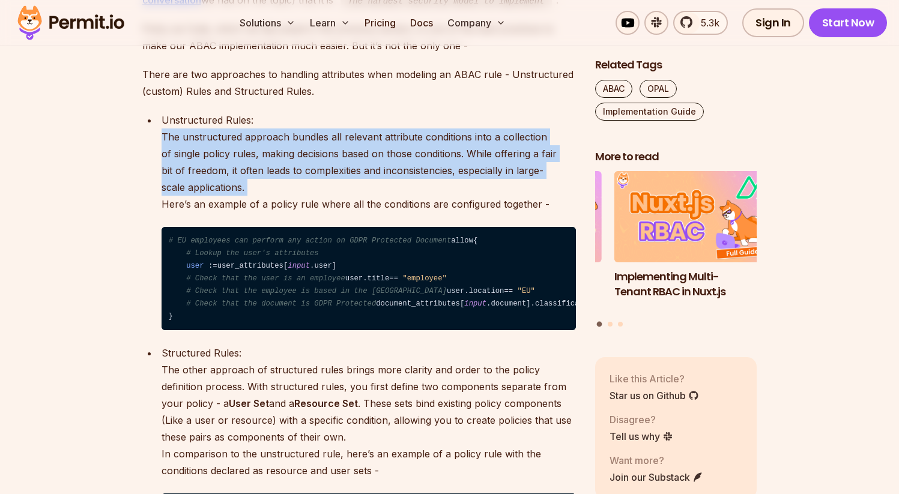
click at [247, 213] on p "Unstructured Rules: The unstructured approach bundles all relevant attribute co…" at bounding box center [369, 162] width 414 height 101
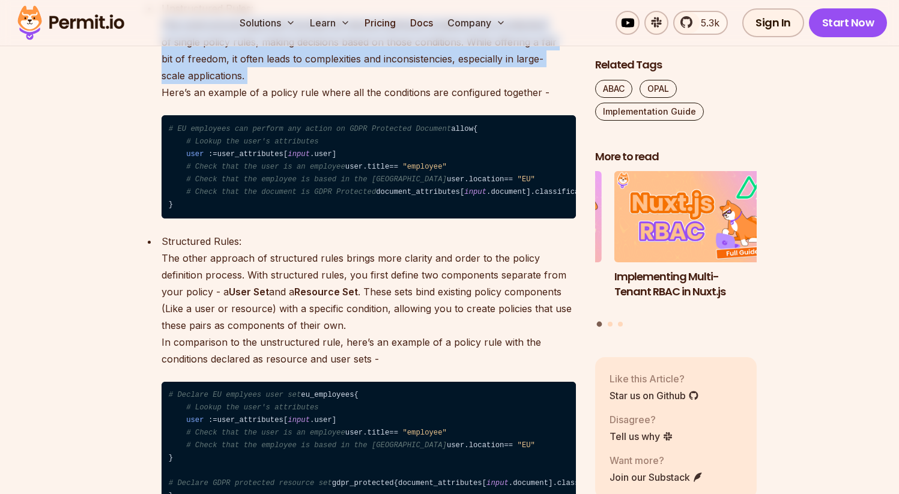
scroll to position [2951, 0]
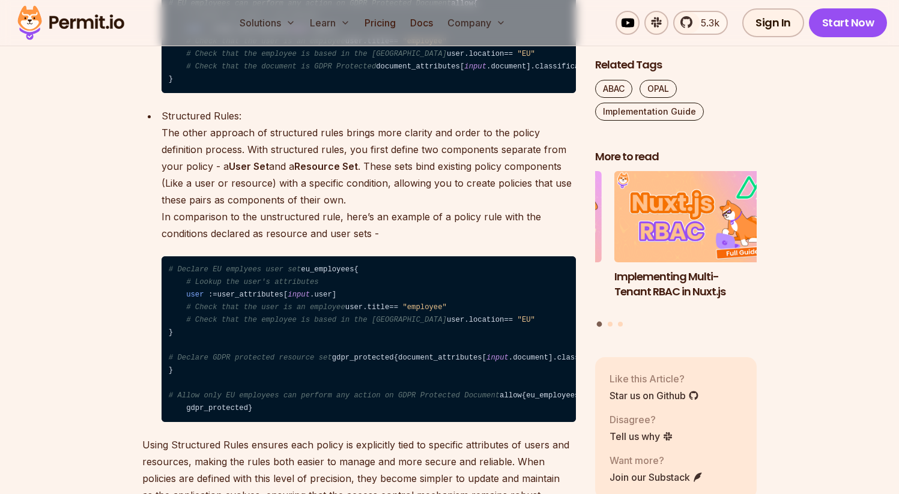
click at [237, 242] on p "Structured Rules: The other approach of structured rules brings more clarity an…" at bounding box center [369, 175] width 414 height 135
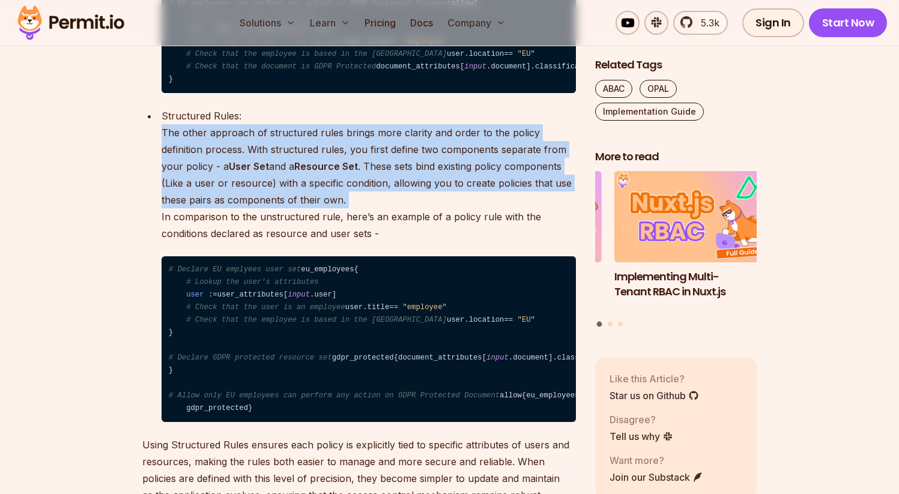
click at [237, 242] on p "Structured Rules: The other approach of structured rules brings more clarity an…" at bounding box center [369, 175] width 414 height 135
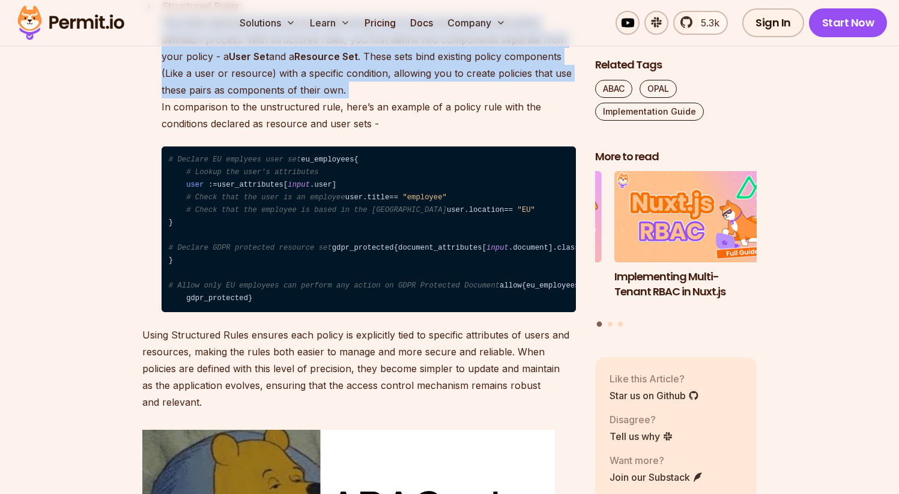
scroll to position [3105, 0]
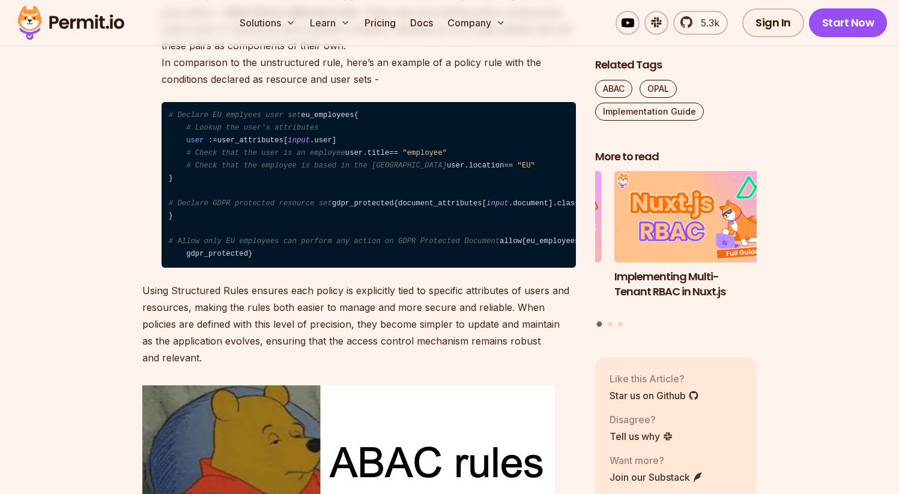
click at [243, 88] on p "Structured Rules: The other approach of structured rules brings more clarity an…" at bounding box center [369, 20] width 414 height 135
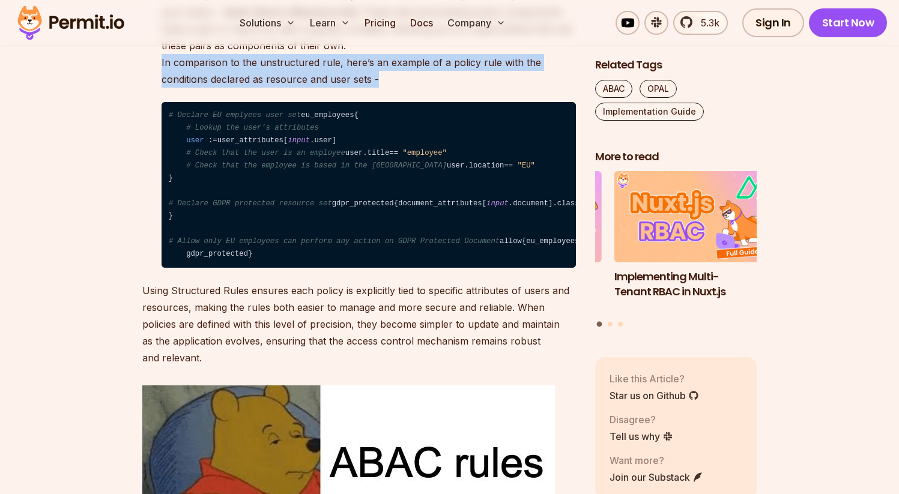
click at [243, 88] on p "Structured Rules: The other approach of structured rules brings more clarity an…" at bounding box center [369, 20] width 414 height 135
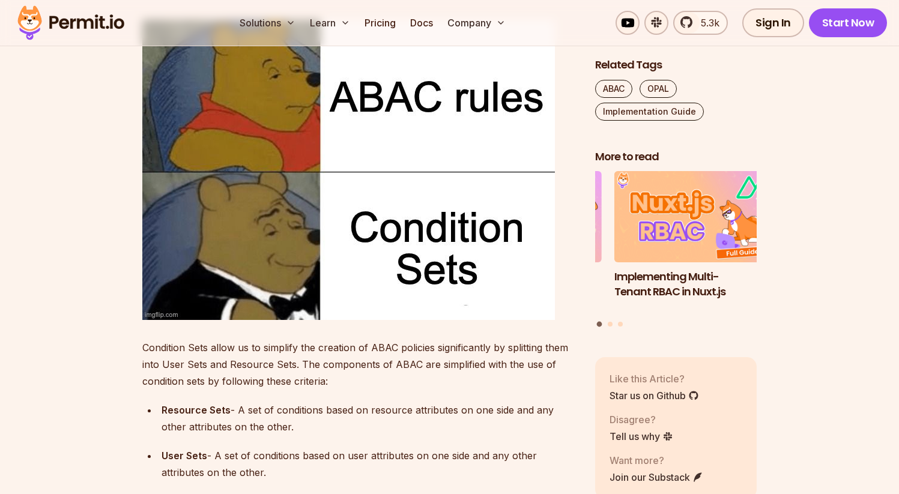
scroll to position [3506, 0]
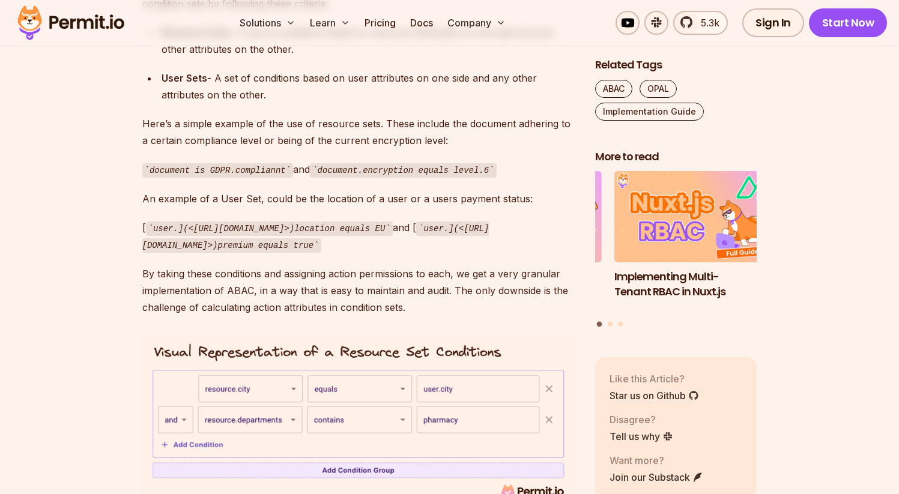
scroll to position [3879, 0]
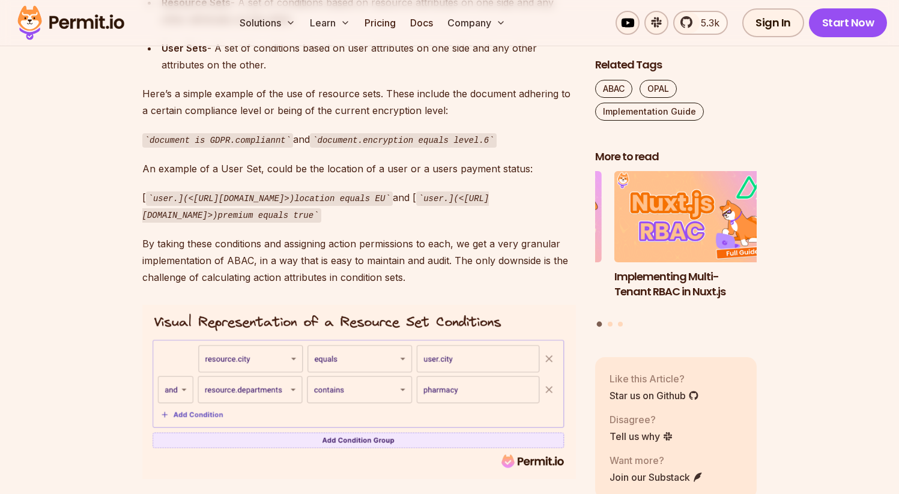
click at [228, 28] on div "Resource Sets - A set of conditions based on resource attributes on one side an…" at bounding box center [369, 11] width 414 height 34
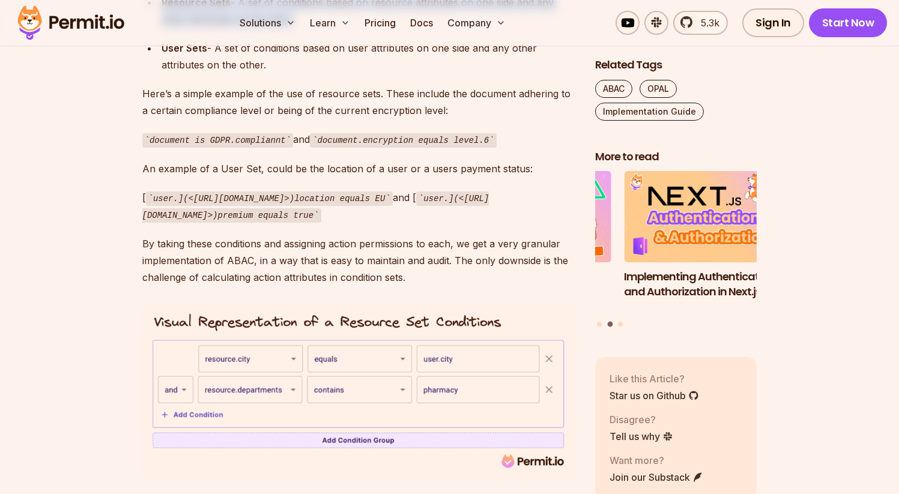
click at [228, 28] on div "Resource Sets - A set of conditions based on resource attributes on one side an…" at bounding box center [369, 11] width 414 height 34
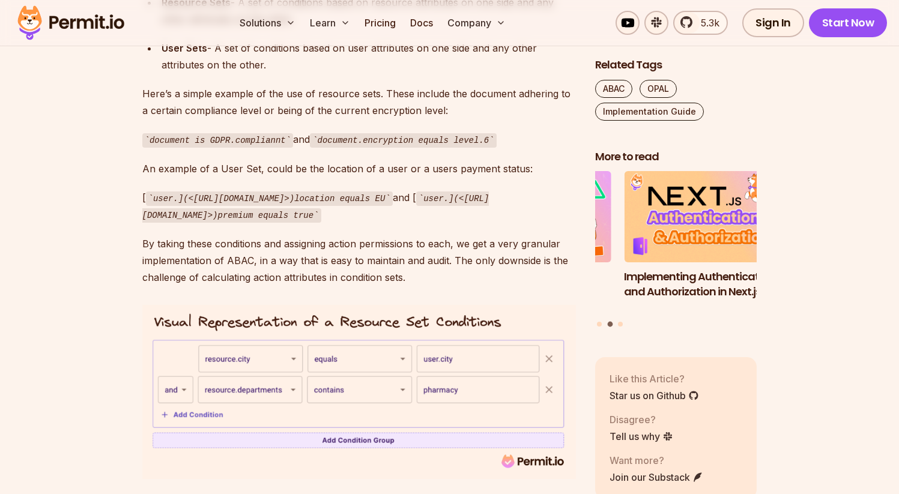
click at [223, 73] on div "User Sets - A set of conditions based on user attributes on one side and any ot…" at bounding box center [369, 57] width 414 height 34
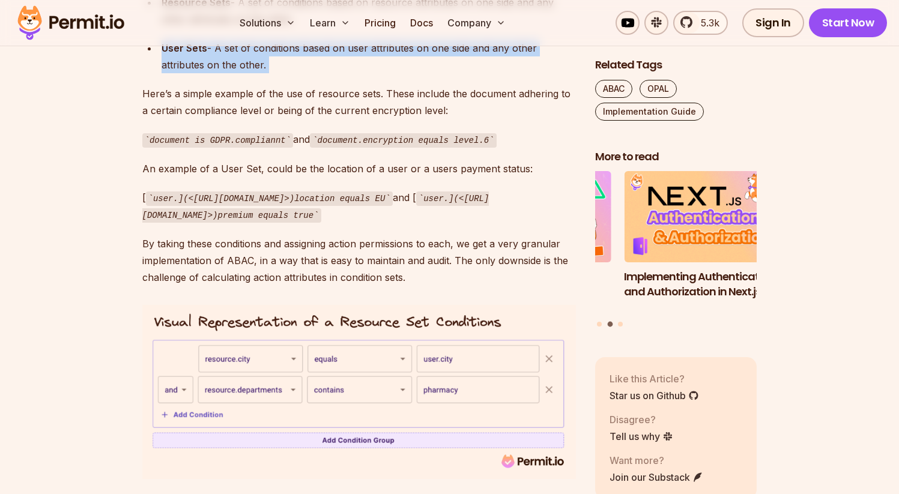
click at [223, 73] on div "User Sets - A set of conditions based on user attributes on one side and any ot…" at bounding box center [369, 57] width 414 height 34
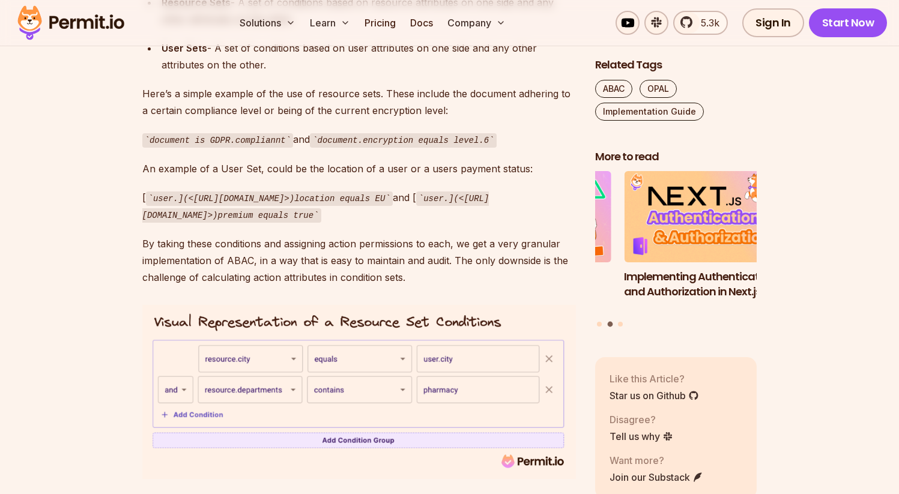
click at [219, 119] on p "Here’s a simple example of the use of resource sets. These include the document…" at bounding box center [359, 102] width 434 height 34
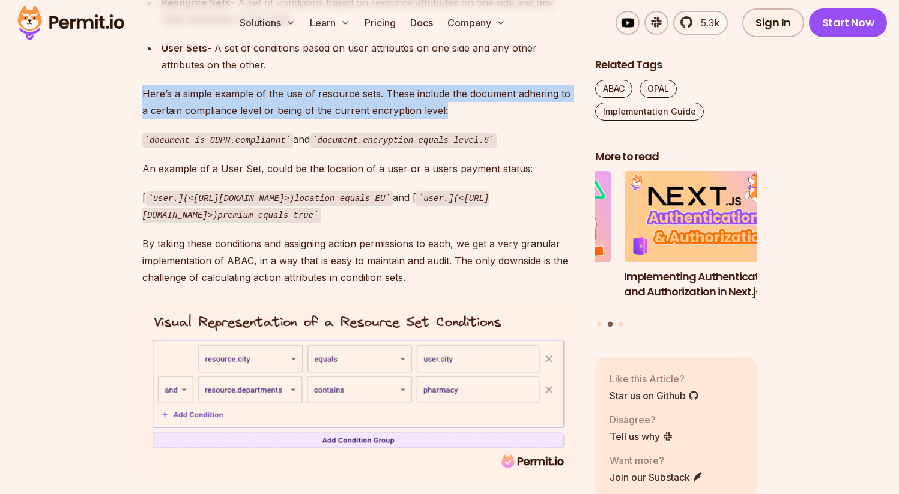
click at [219, 119] on p "Here’s a simple example of the use of resource sets. These include the document…" at bounding box center [359, 102] width 434 height 34
